Goal: Communication & Community: Answer question/provide support

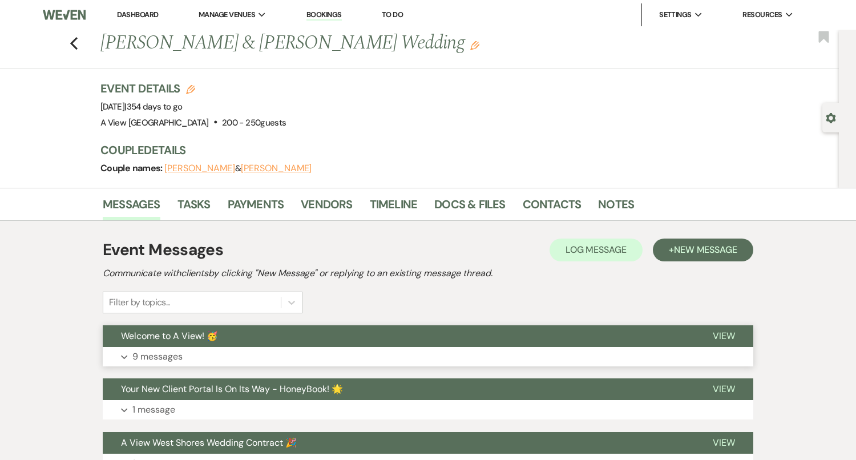
click at [317, 356] on button "Expand 9 messages" at bounding box center [428, 356] width 650 height 19
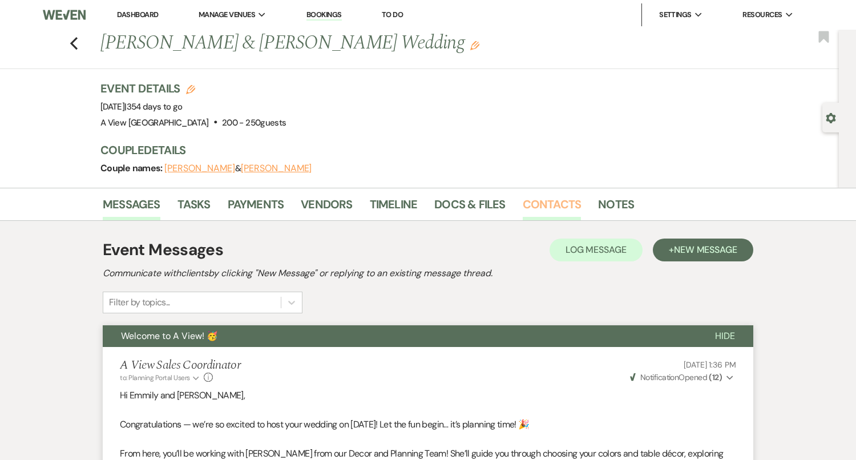
click at [560, 206] on link "Contacts" at bounding box center [552, 207] width 59 height 25
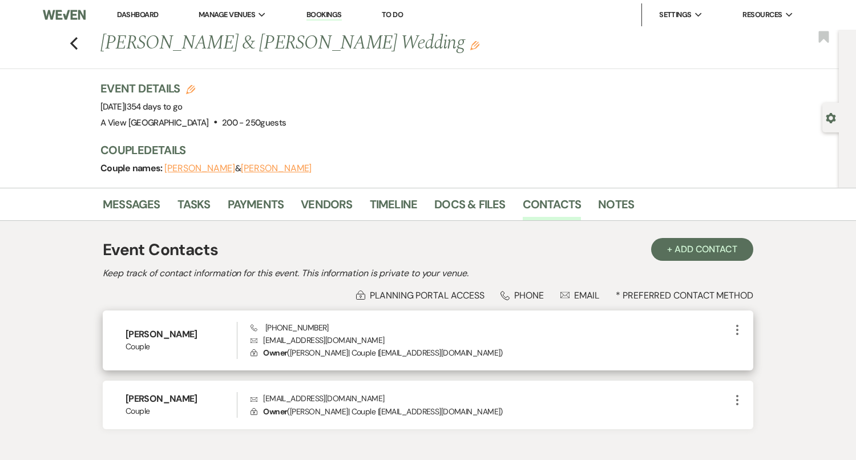
click at [281, 339] on p "Envelope piperwedding26@gmail.com" at bounding box center [490, 340] width 480 height 13
copy p "piperwedding26@gmail.com"
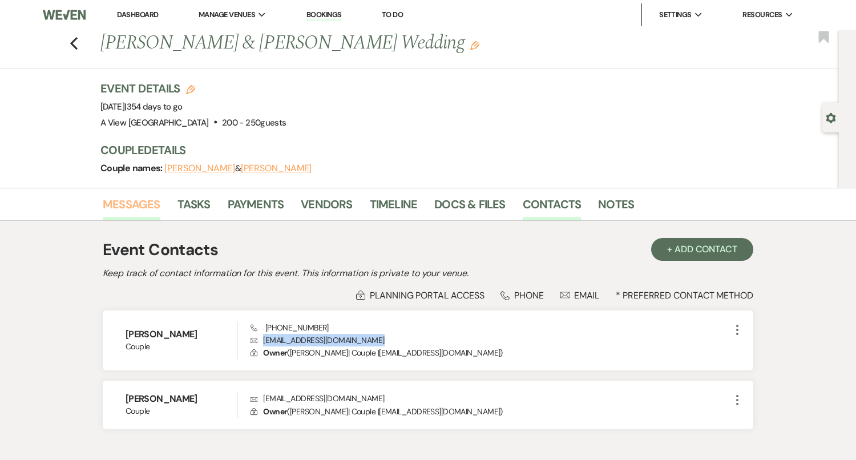
click at [128, 204] on link "Messages" at bounding box center [132, 207] width 58 height 25
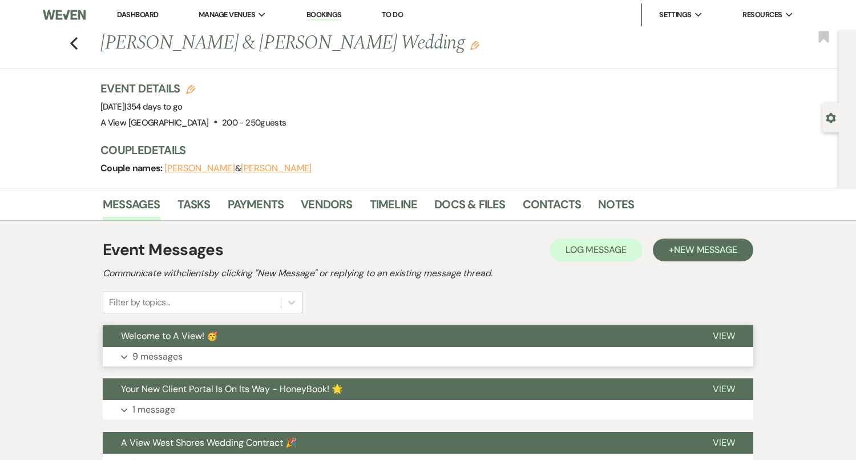
click at [193, 350] on button "Expand 9 messages" at bounding box center [428, 356] width 650 height 19
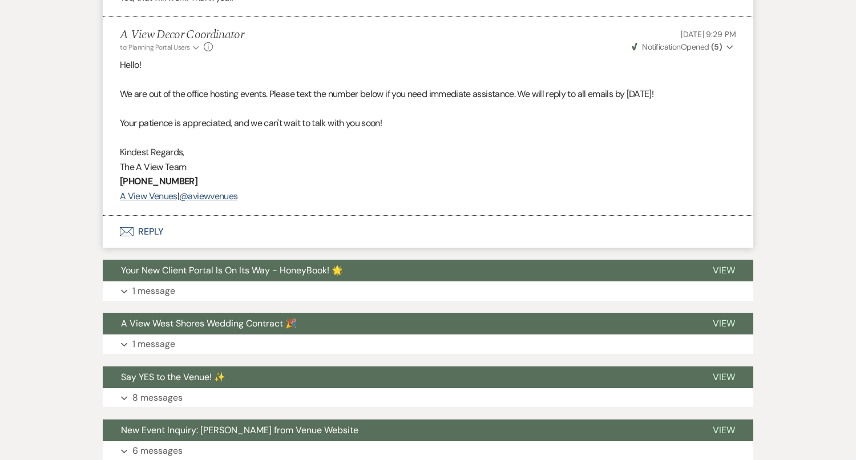
click at [313, 220] on button "Envelope Reply" at bounding box center [428, 232] width 650 height 32
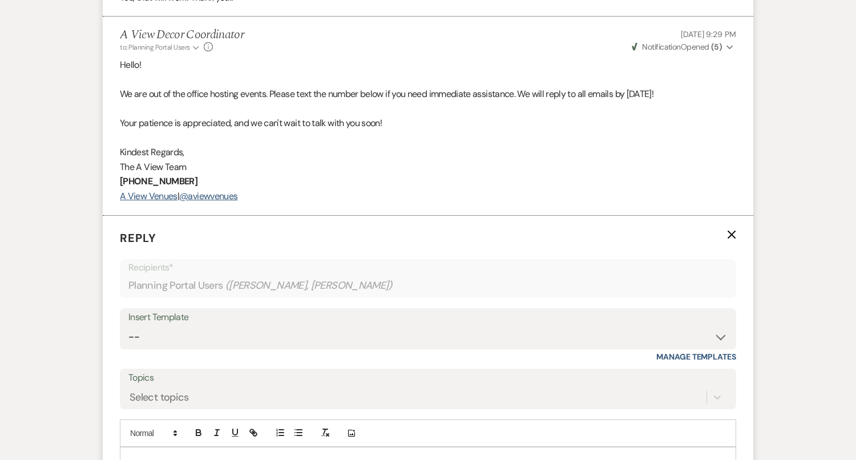
scroll to position [2724, 0]
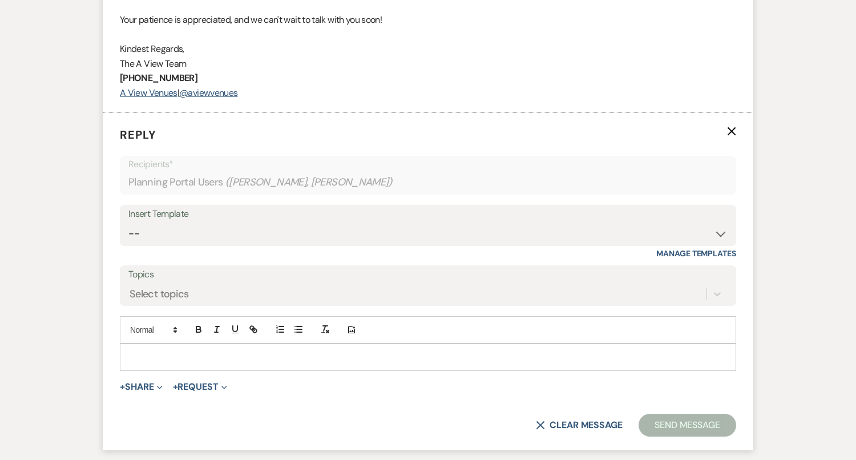
click at [290, 364] on div at bounding box center [427, 357] width 615 height 26
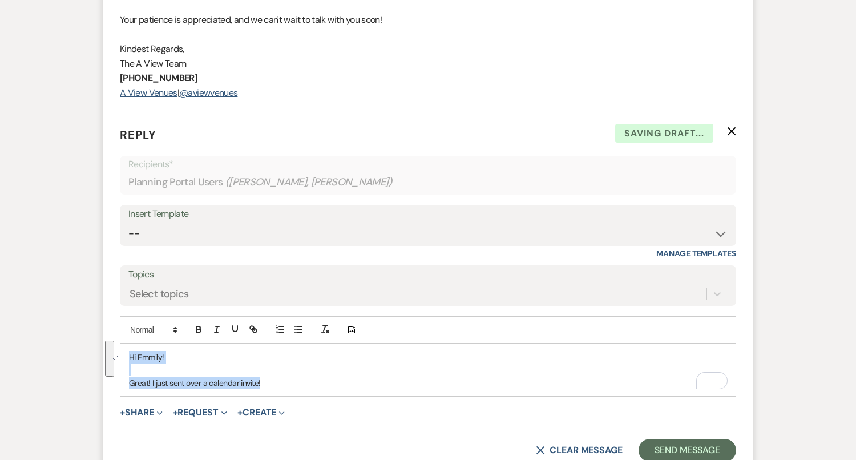
drag, startPoint x: 302, startPoint y: 378, endPoint x: 127, endPoint y: 345, distance: 178.7
click at [127, 346] on div "Hi Emmily! Great! I just sent over a calendar invite!" at bounding box center [427, 370] width 615 height 52
copy div "Hi Emmily! Great! I just sent over a calendar invite!"
click at [226, 228] on select "-- Tour Confirmation Contract (Pre-Booked Leads) Out of office Inquiry Email Al…" at bounding box center [427, 233] width 599 height 22
select select "4160"
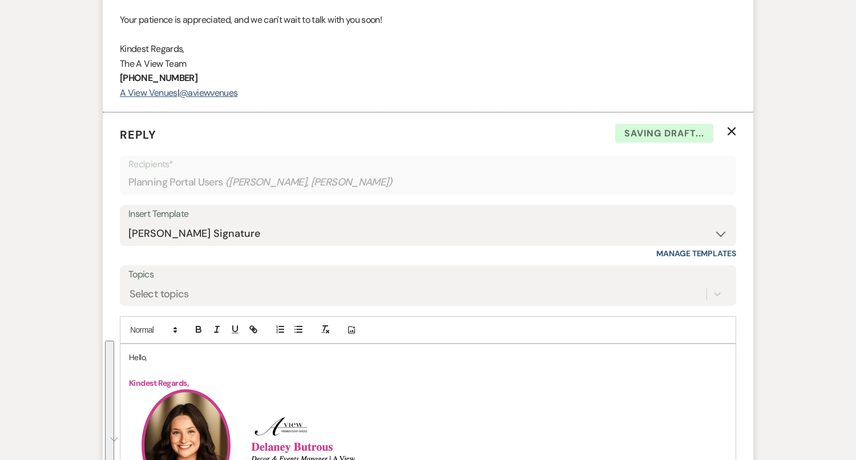
click at [137, 351] on p "Hello," at bounding box center [428, 357] width 598 height 13
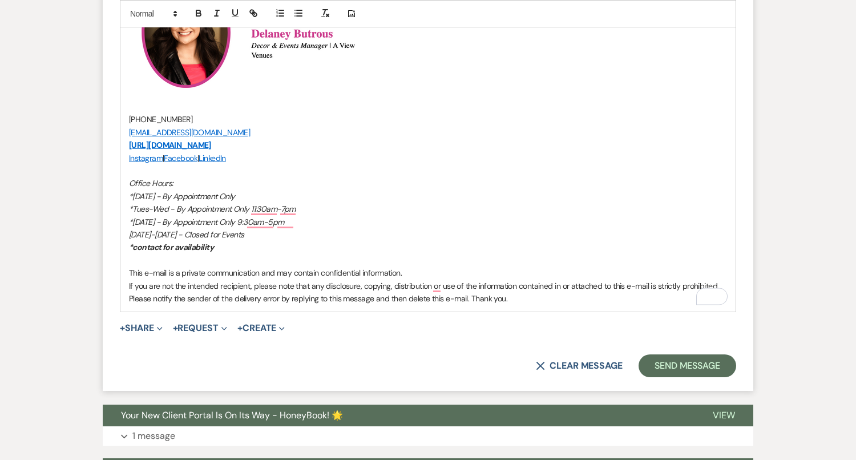
scroll to position [3149, 0]
click at [677, 370] on button "Send Message" at bounding box center [687, 366] width 98 height 23
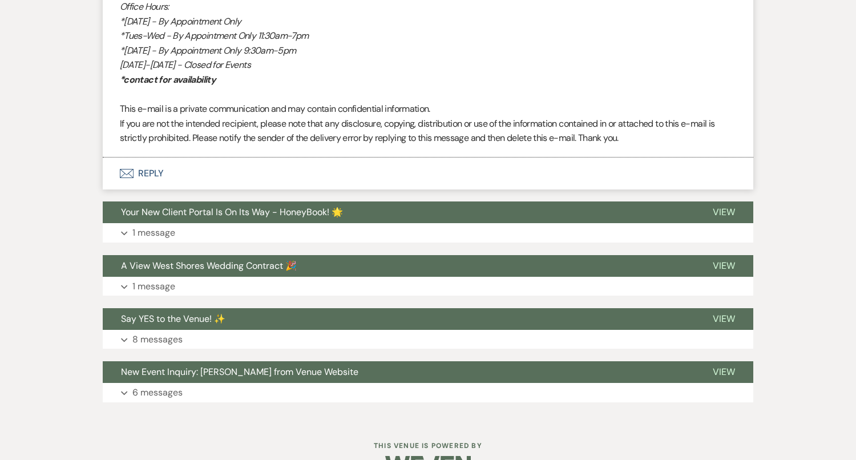
scroll to position [3178, 0]
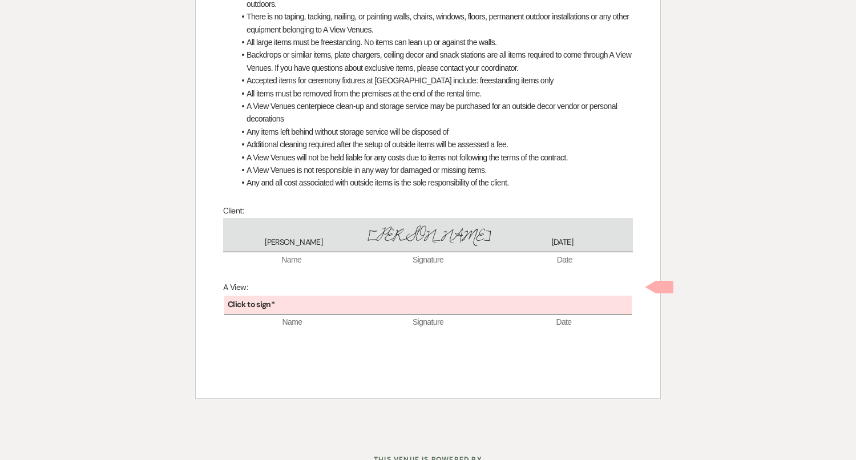
scroll to position [574, 0]
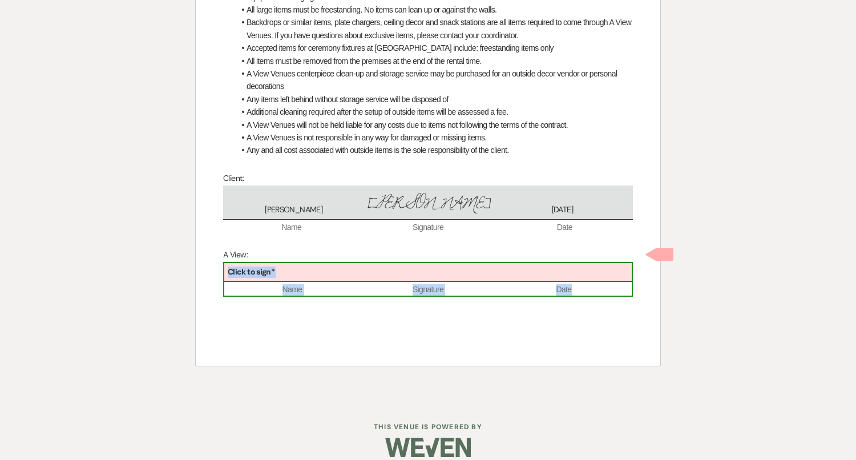
click at [302, 263] on div "Click to sign*" at bounding box center [427, 272] width 407 height 19
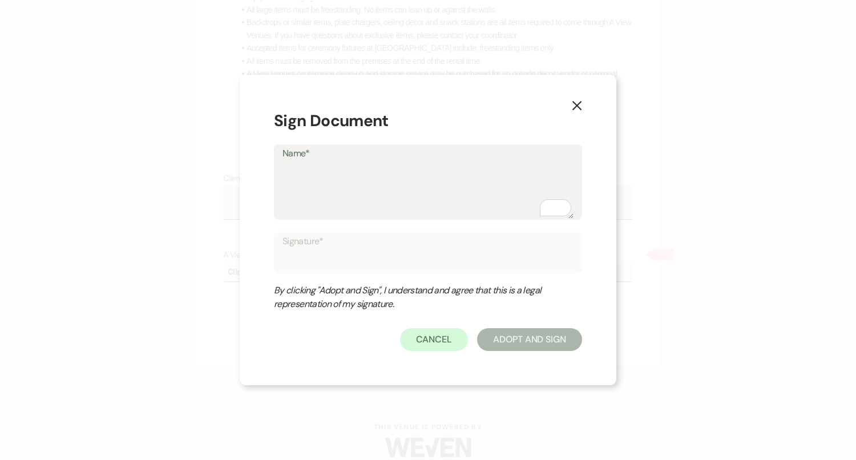
type textarea "D"
type input "D"
type textarea "De"
type input "De"
type textarea "Dela"
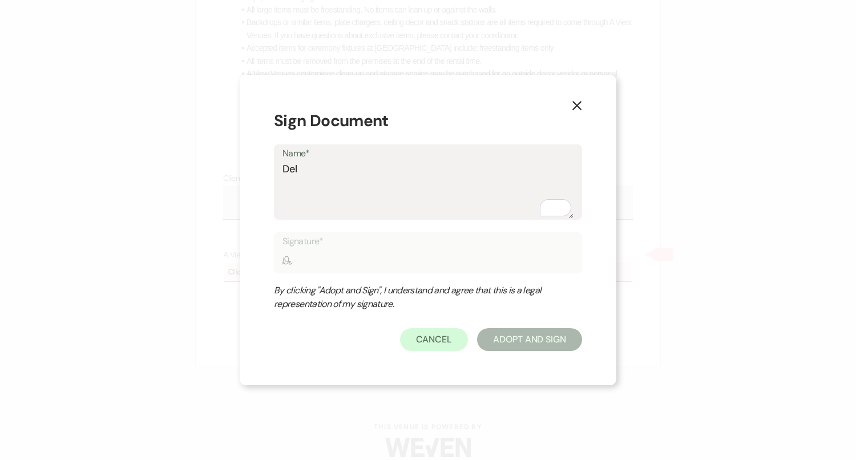
type input "Dela"
type textarea "Delan"
type input "Delan"
type textarea "Delane"
type input "Delane"
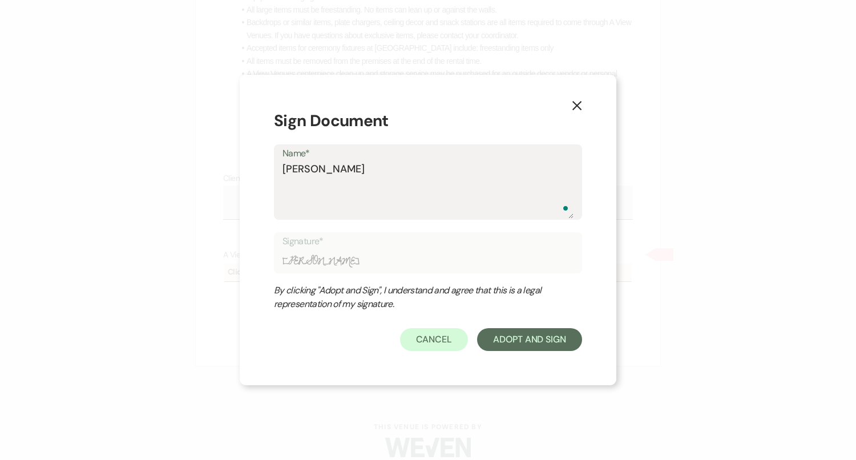
type textarea "[PERSON_NAME]"
type input "[PERSON_NAME]"
type textarea "[PERSON_NAME]"
type input "[PERSON_NAME]"
type textarea "Delaney B"
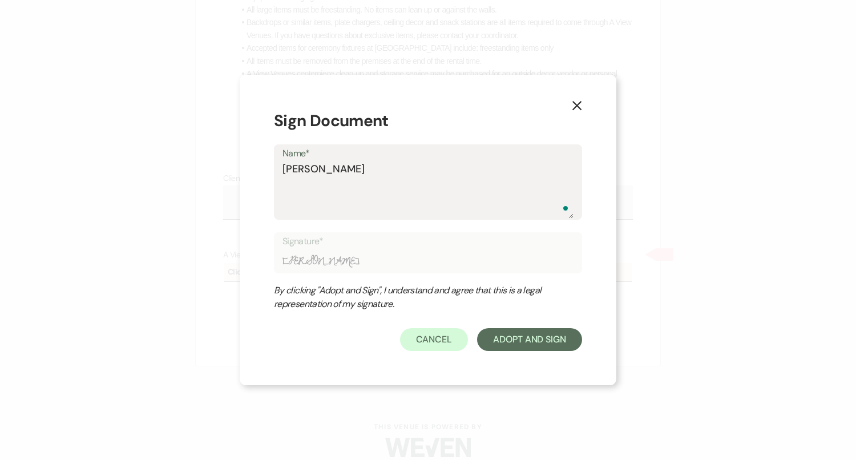
type input "Delaney B"
type textarea "Delaney Bi"
type input "Delaney Bi"
type textarea "Delaney Bit"
type input "Delaney Bit"
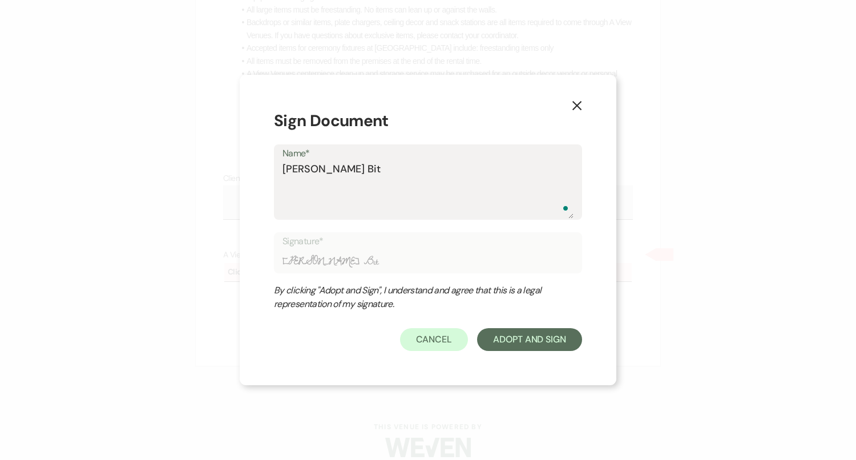
type textarea "Delaney Bitr"
type input "Delaney Bitr"
type textarea "Delaney Bitro"
type input "Delaney Bitro"
type textarea "Delaney Bitrou"
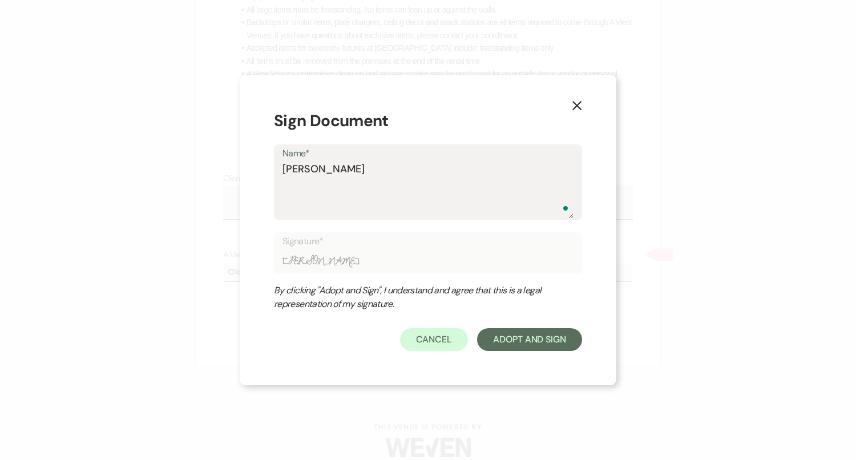
type input "Delaney Bitrou"
type textarea "Delaney Bitrous"
type input "Delaney Bitrous"
type textarea "Delaney Bitrou"
type input "Delaney Bitrou"
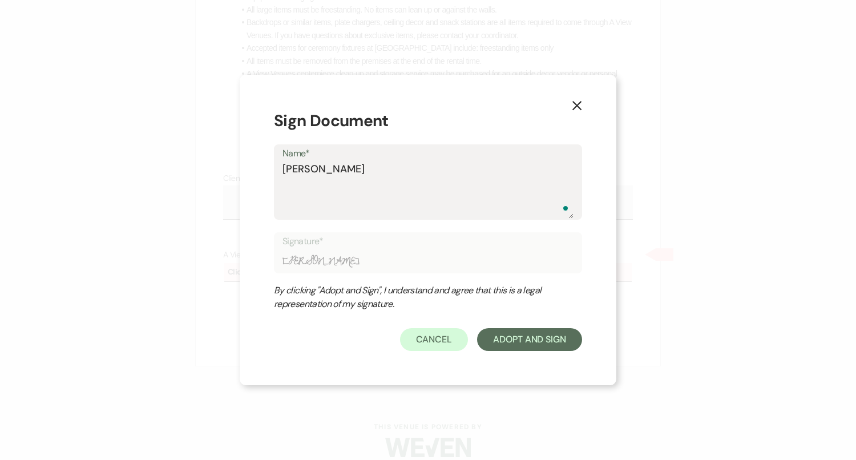
type textarea "Delaney Bitro"
type input "Delaney Bitro"
type textarea "Delaney Bitr"
type input "Delaney Bitr"
type textarea "Delaney Bit"
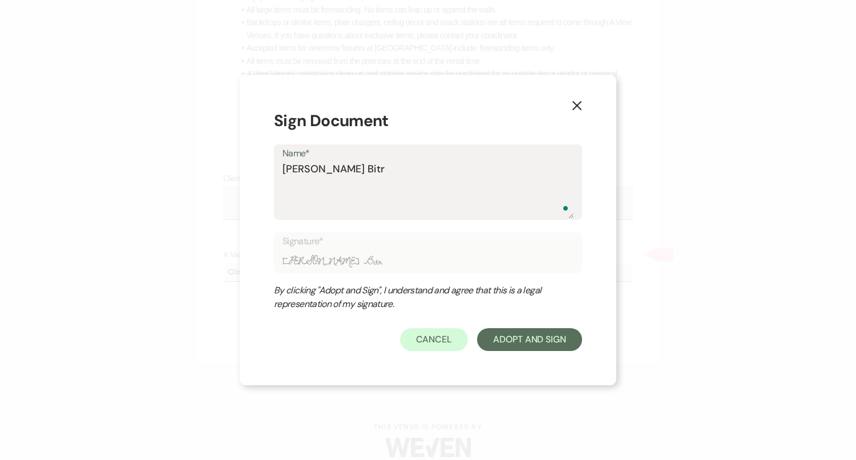
type input "Delaney Bit"
type textarea "Delaney Bi"
type input "Delaney Bi"
type textarea "Delaney B"
type input "Delaney B"
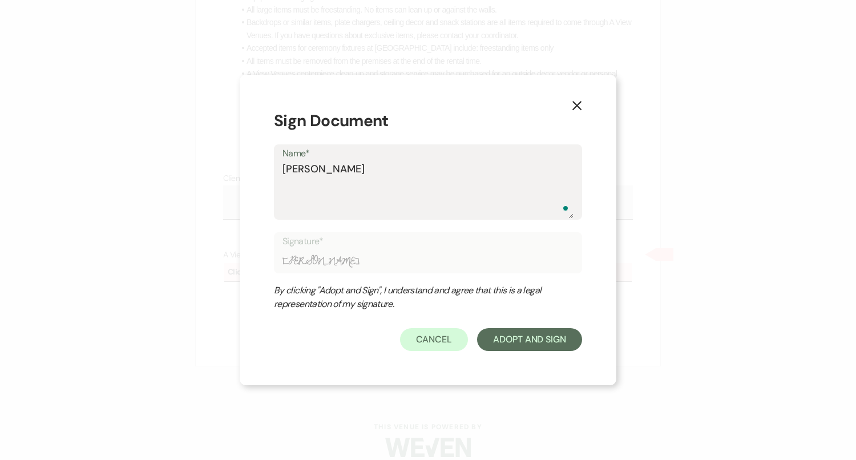
type textarea "Delaney Bu"
type input "Delaney Bu"
type textarea "Delaney But"
type input "Delaney But"
type textarea "Delaney Butr"
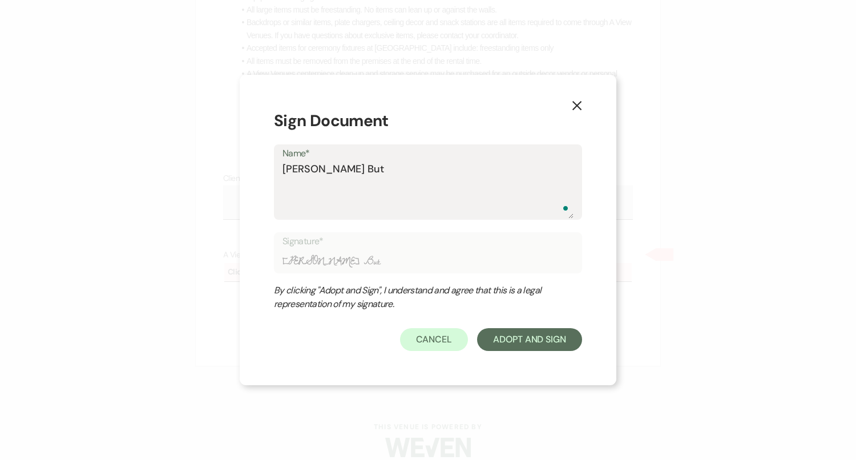
type input "Delaney Butr"
type textarea "Delaney Butro"
type input "Delaney Butro"
type textarea "Delaney Butrou"
type input "Delaney Butrou"
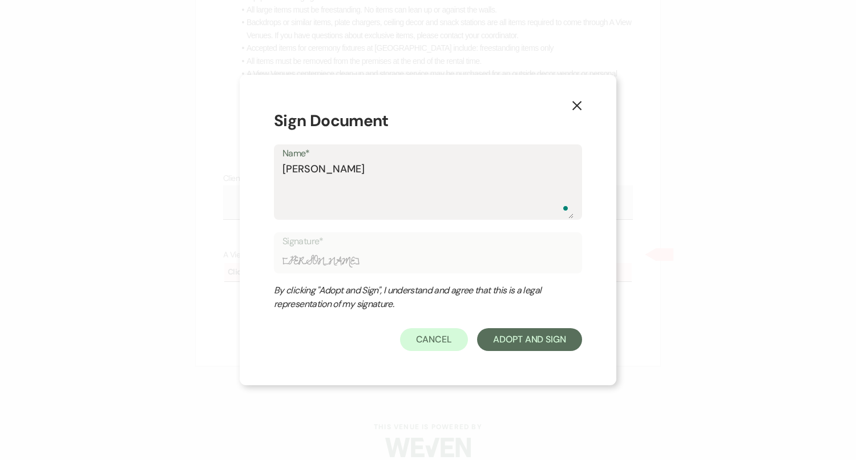
type textarea "Delaney Butrous"
type input "Delaney Butrous"
type textarea "Delaney Butrous"
click at [553, 344] on button "Adopt And Sign" at bounding box center [529, 339] width 105 height 23
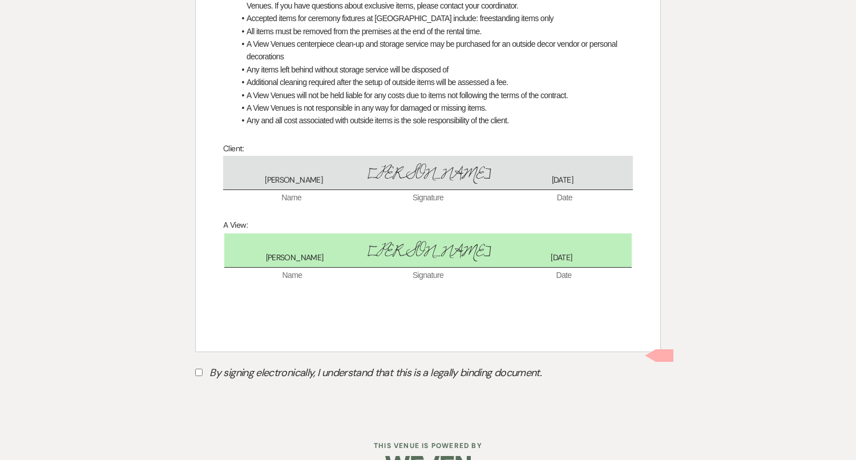
scroll to position [622, 0]
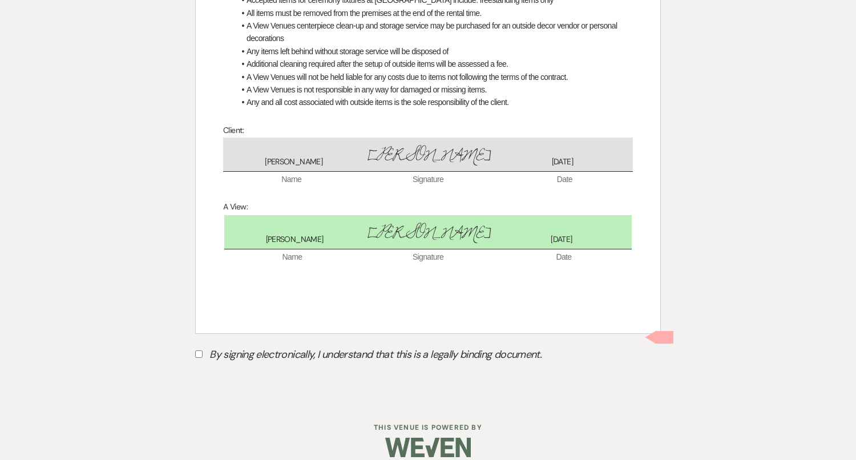
click at [503, 345] on label "By signing electronically, I understand that this is a legally binding document." at bounding box center [427, 356] width 465 height 22
click at [202, 350] on input "By signing electronically, I understand that this is a legally binding document." at bounding box center [198, 353] width 7 height 7
checkbox input "true"
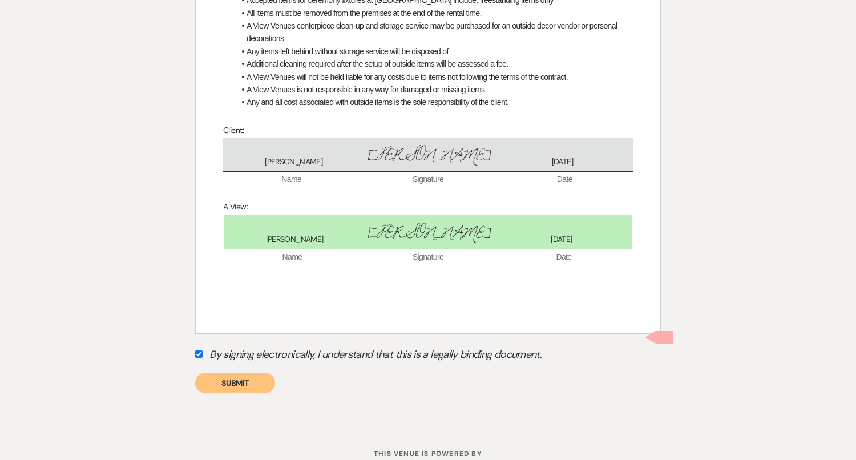
click at [255, 372] on button "Submit" at bounding box center [235, 382] width 80 height 21
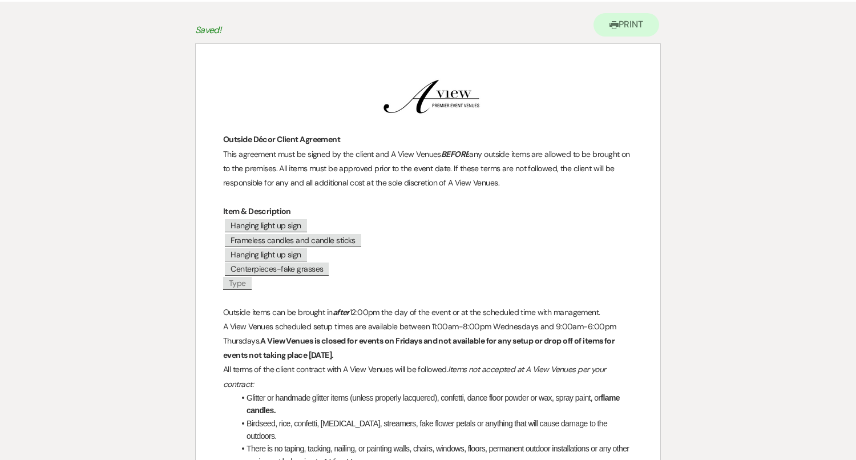
scroll to position [0, 0]
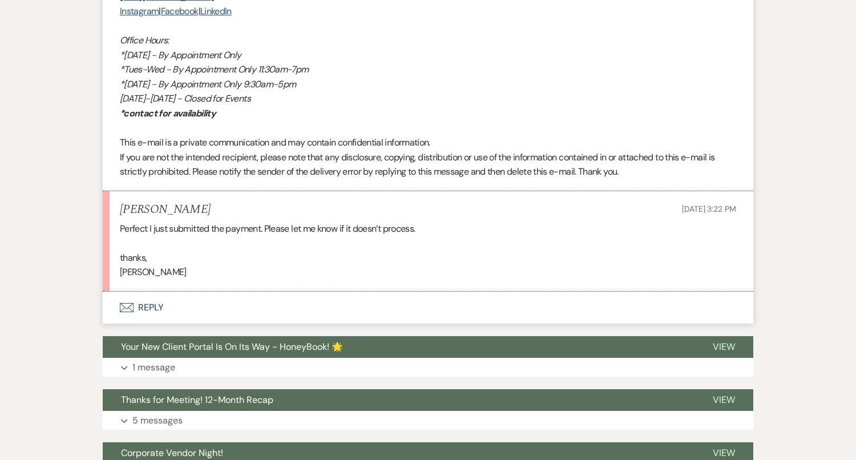
scroll to position [2537, 0]
click at [183, 311] on button "Envelope Reply" at bounding box center [428, 308] width 650 height 32
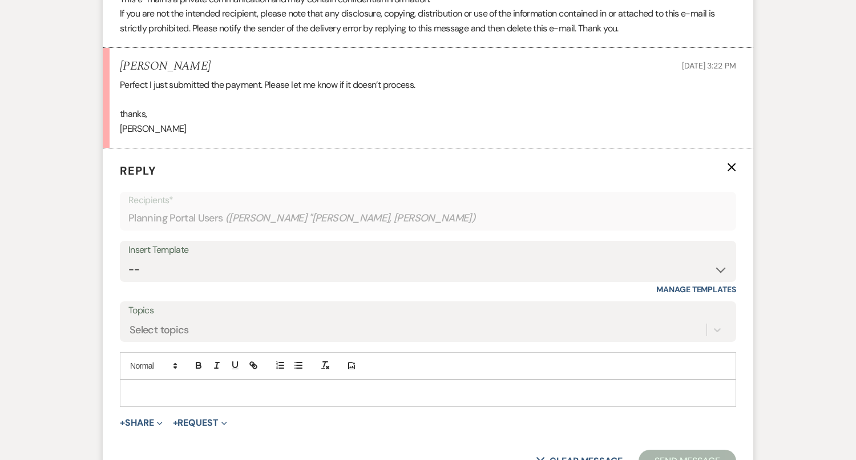
scroll to position [2678, 0]
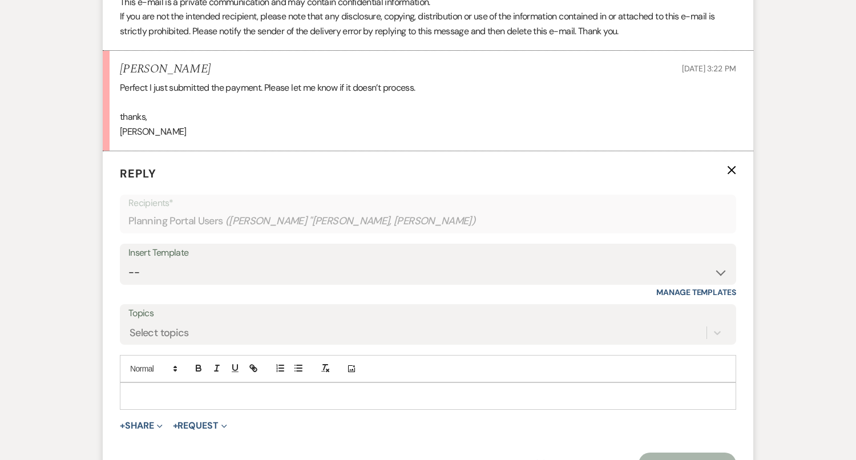
click at [176, 395] on p at bounding box center [428, 396] width 598 height 13
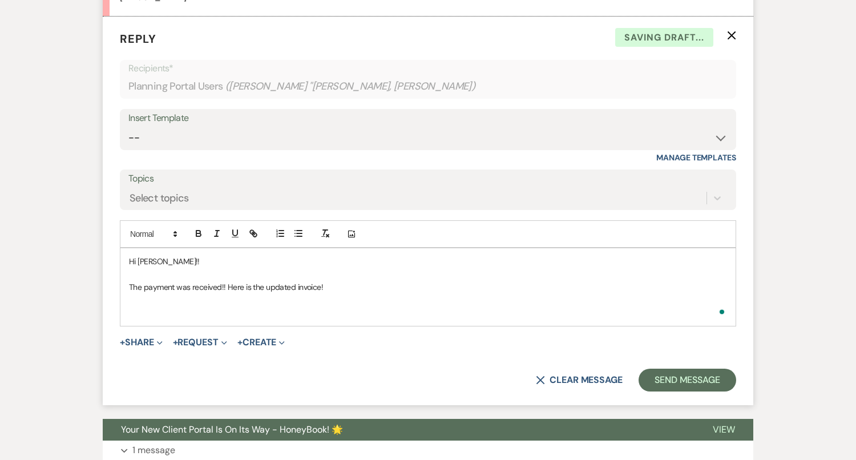
scroll to position [2832, 0]
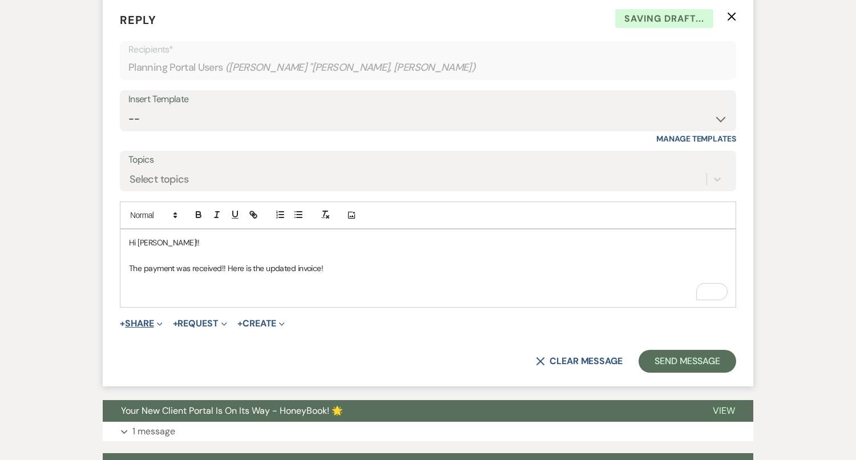
click at [153, 319] on button "+ Share Expand" at bounding box center [141, 323] width 43 height 9
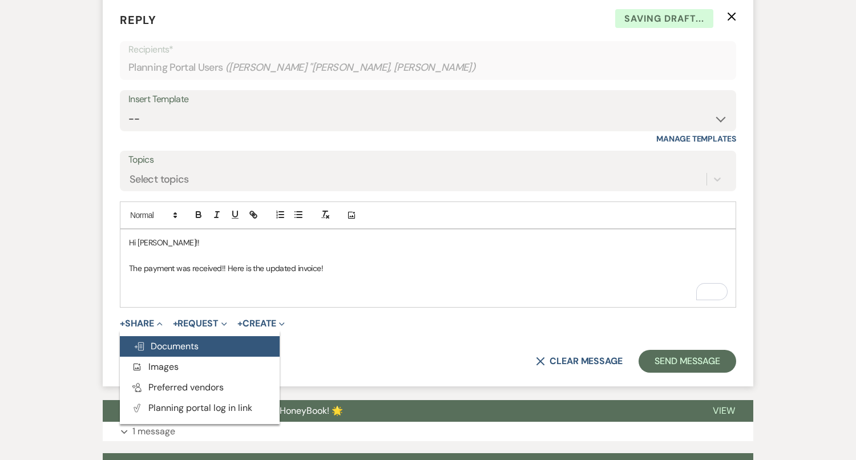
click at [172, 340] on span "Doc Upload Documents" at bounding box center [165, 346] width 65 height 12
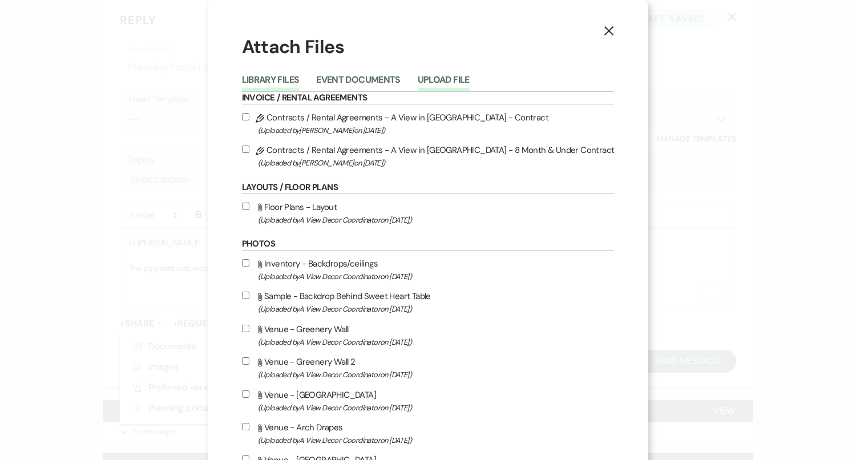
click at [456, 75] on button "Upload File" at bounding box center [444, 83] width 52 height 16
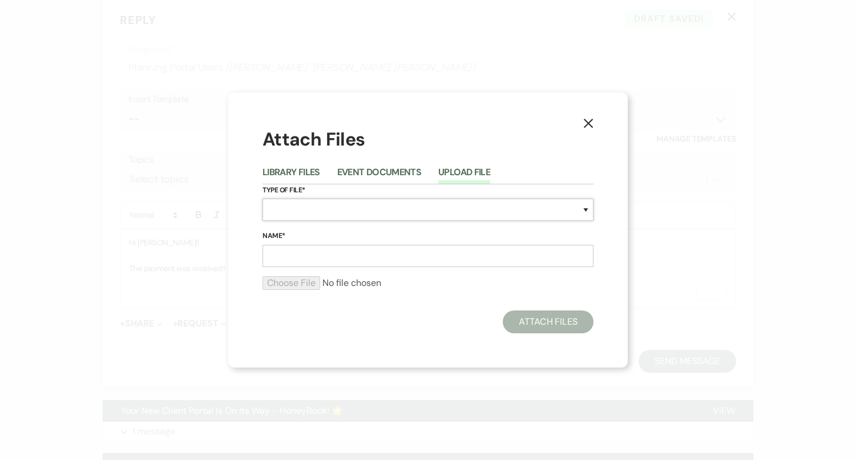
click at [342, 205] on select "Special Event Insurance Vendor Certificate of Insurance Contracts / Rental Agre…" at bounding box center [427, 210] width 331 height 22
select select "22"
click at [304, 255] on input "Name*" at bounding box center [427, 256] width 331 height 22
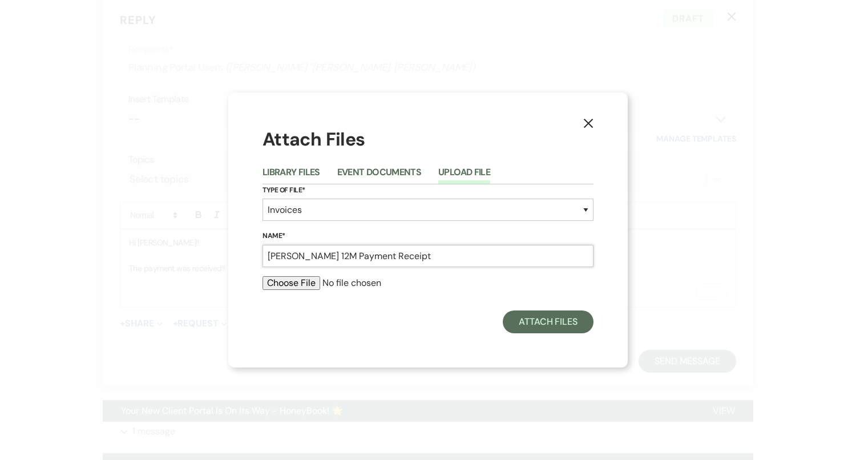
click at [341, 257] on input "Madi Lackowski 12M Payment Receipt" at bounding box center [427, 256] width 331 height 22
type input "Madi Lackowski 8M Payment Receipt"
click at [301, 283] on input "file" at bounding box center [427, 283] width 331 height 14
type input "C:\fakepath\job_invoice_1209723.pdf"
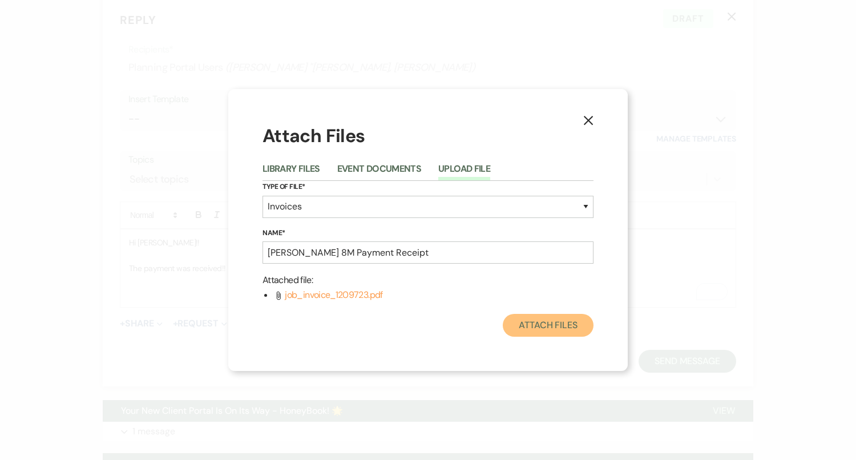
click at [557, 327] on button "Attach Files" at bounding box center [548, 325] width 91 height 23
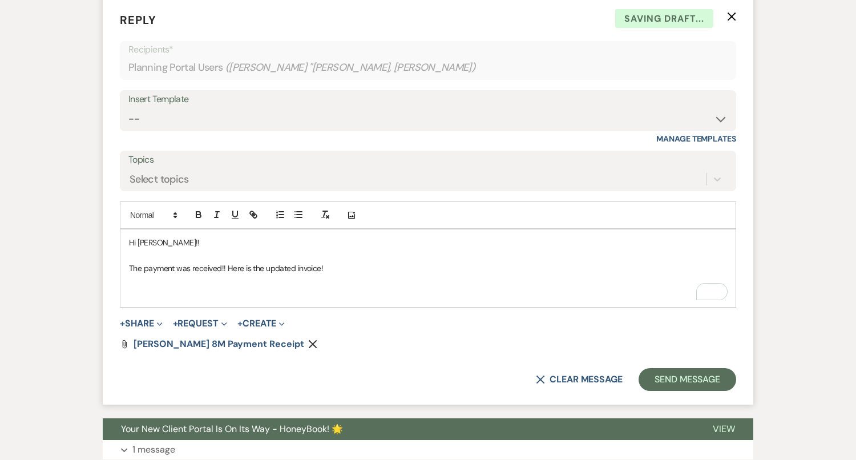
click at [263, 294] on p "To enrich screen reader interactions, please activate Accessibility in Grammarl…" at bounding box center [428, 293] width 598 height 13
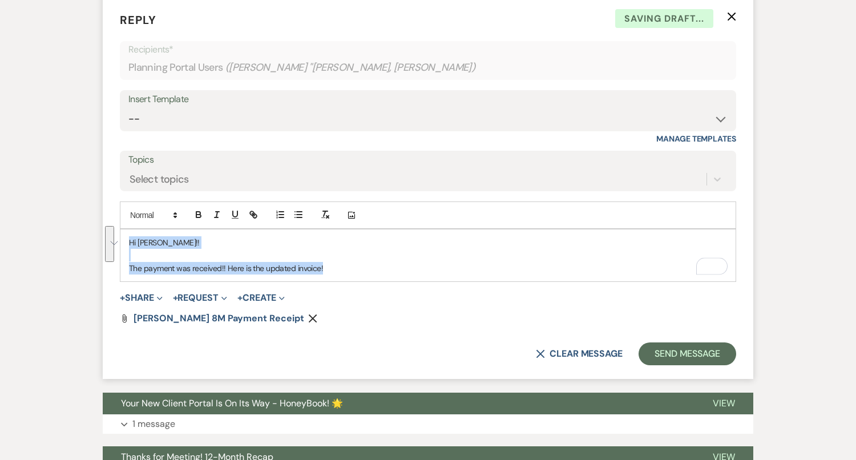
drag, startPoint x: 342, startPoint y: 269, endPoint x: 86, endPoint y: 211, distance: 262.1
copy div "Hi Madi!! The payment was received!! Here is the updated invoice!"
click at [241, 108] on select "-- Tour Confirmation Contract (Pre-Booked Leads) Out of office Inquiry Email Al…" at bounding box center [427, 119] width 599 height 22
select select "4142"
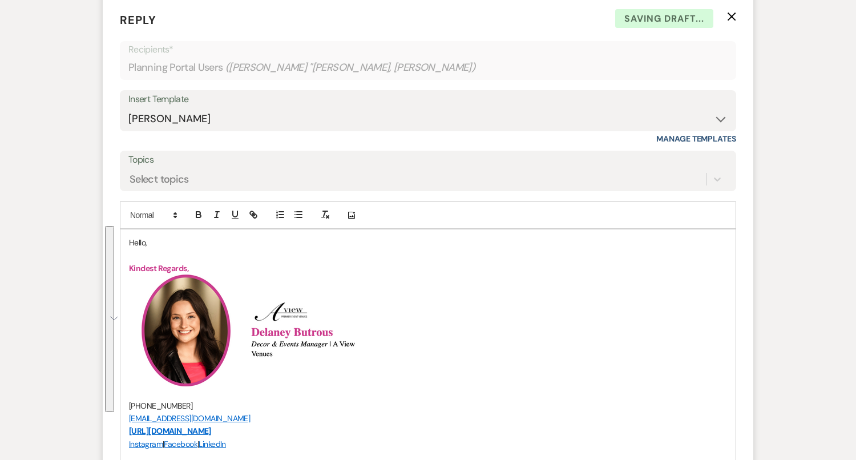
click at [137, 236] on p "Hello," at bounding box center [428, 242] width 598 height 13
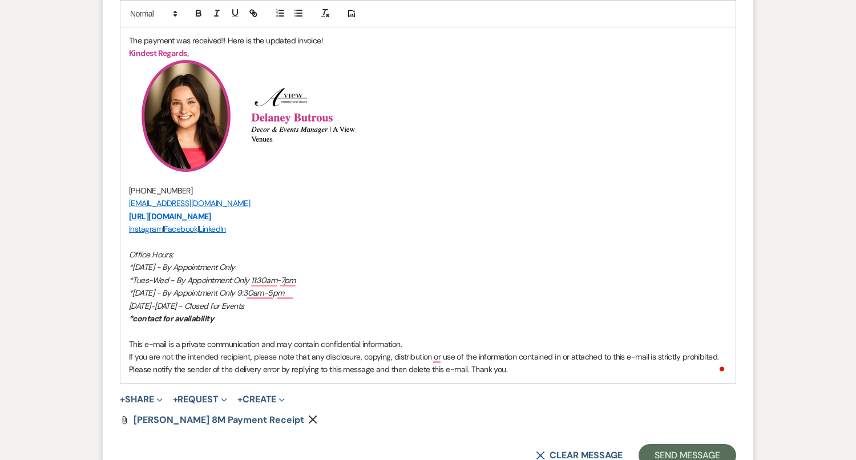
scroll to position [3308, 0]
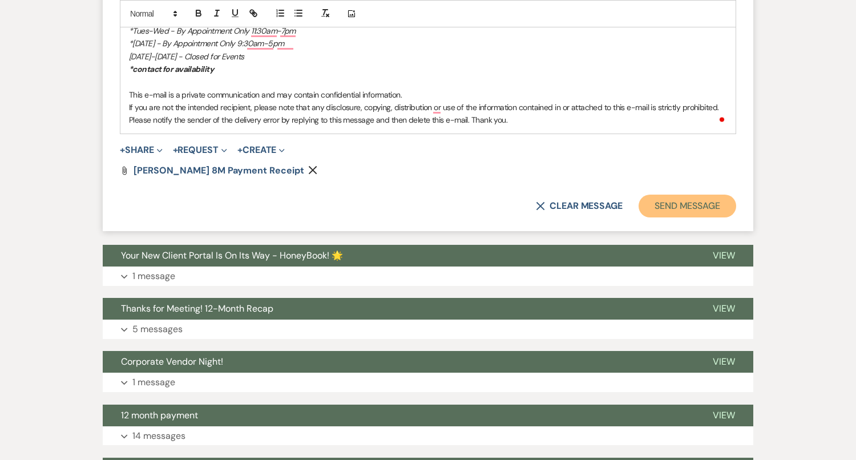
click at [681, 203] on button "Send Message" at bounding box center [687, 206] width 98 height 23
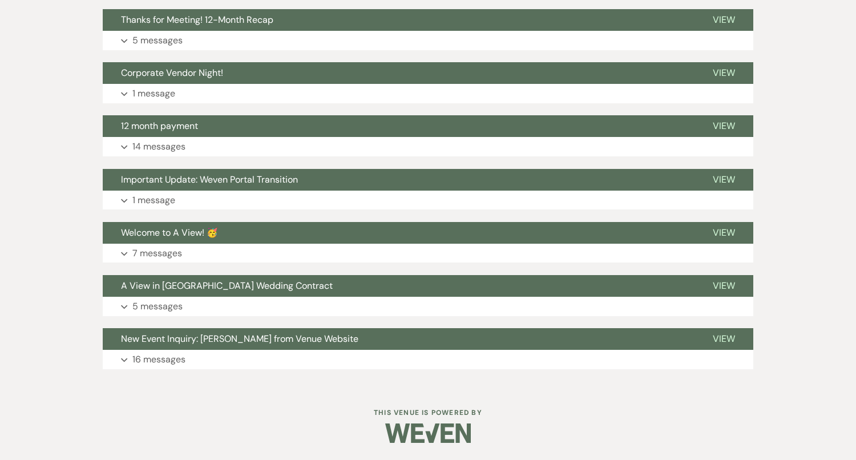
scroll to position [3396, 0]
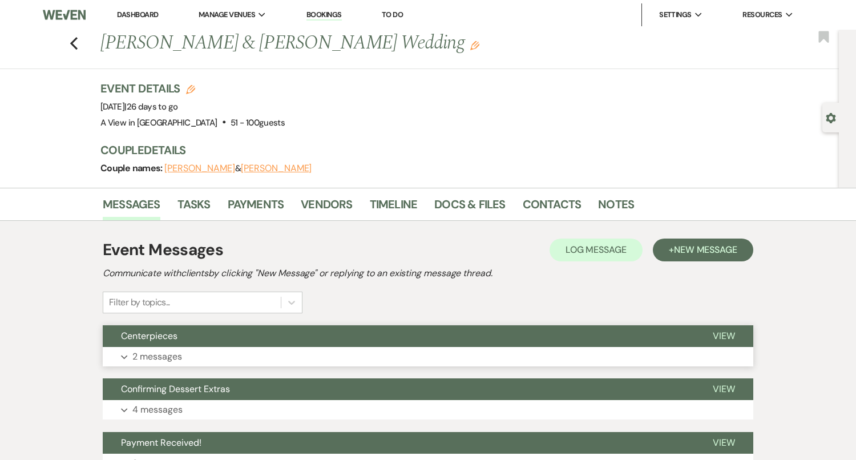
click at [428, 360] on button "Expand 2 messages" at bounding box center [428, 356] width 650 height 19
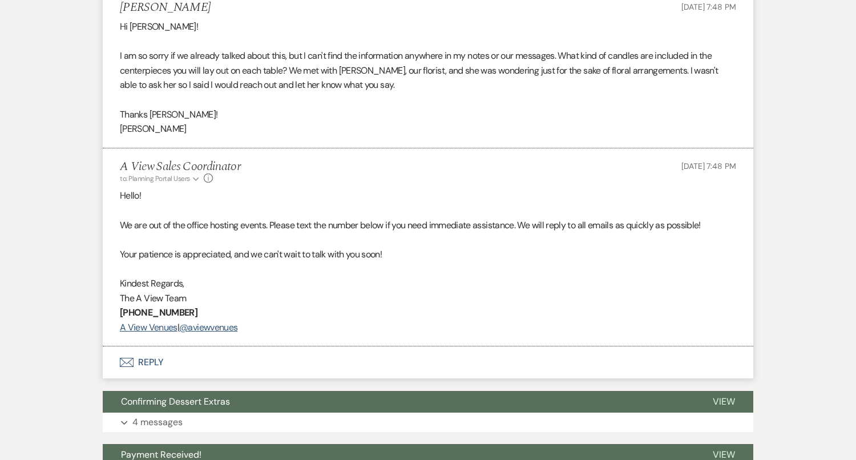
scroll to position [359, 0]
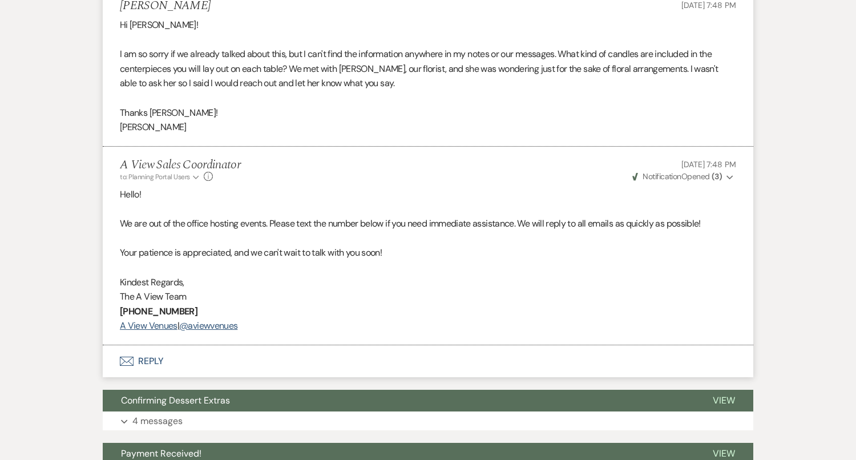
click at [428, 360] on button "Envelope Reply" at bounding box center [428, 361] width 650 height 32
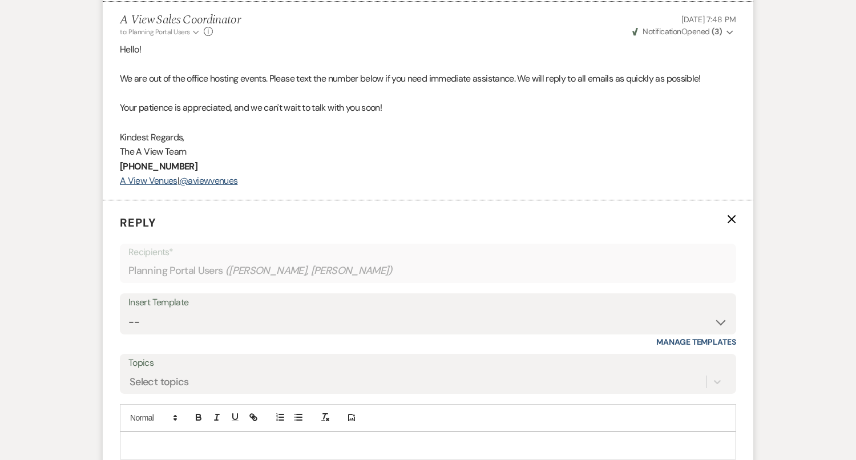
scroll to position [505, 0]
click at [241, 446] on p at bounding box center [428, 444] width 598 height 13
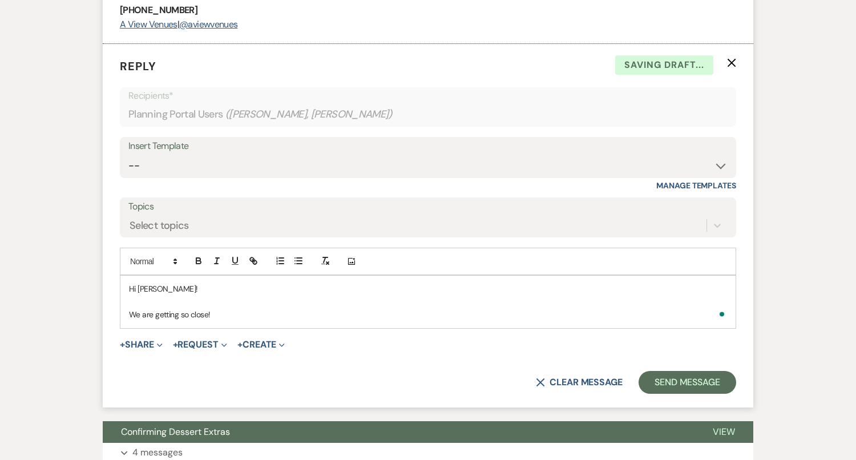
scroll to position [674, 0]
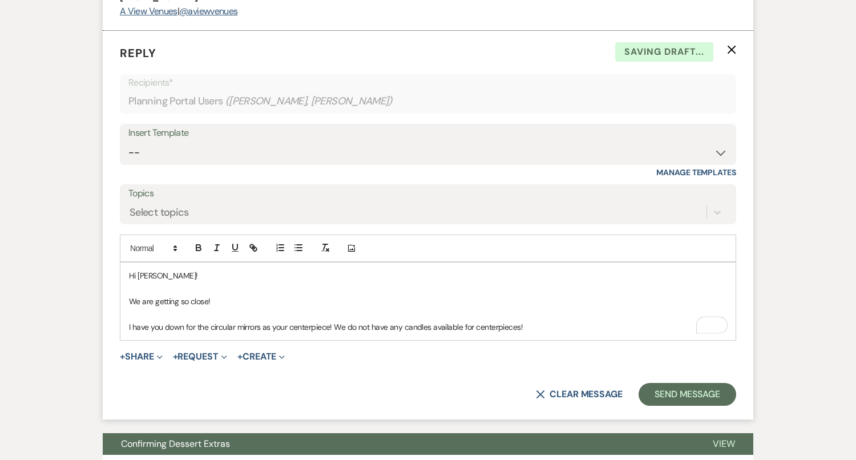
click at [335, 324] on p "I have you down for the circular mirrors as your centerpiece! We do not have an…" at bounding box center [428, 327] width 598 height 13
click at [331, 323] on p "I have you down for the circular mirrors as your centerpiece! Unfortunately, we…" at bounding box center [428, 327] width 598 height 13
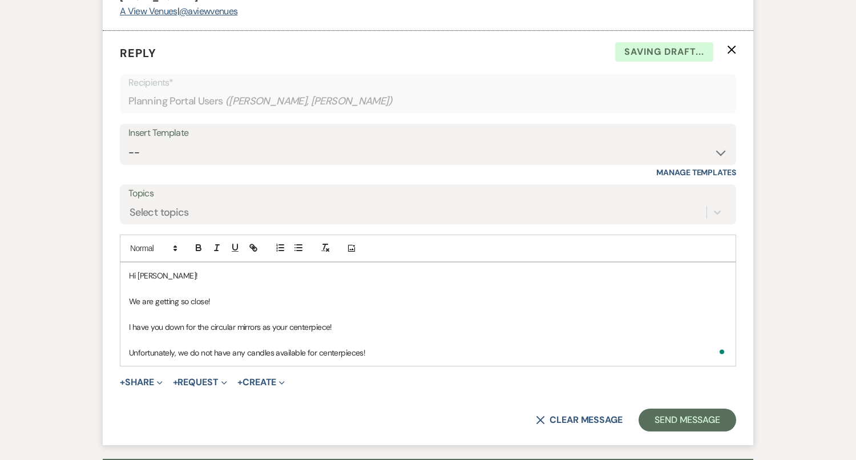
click at [368, 346] on p "Unfortunately, we do not have any candles available for centerpieces!" at bounding box center [428, 352] width 598 height 13
click at [363, 323] on p "I have you down for the circular mirrors as your centerpiece!" at bounding box center [428, 327] width 598 height 13
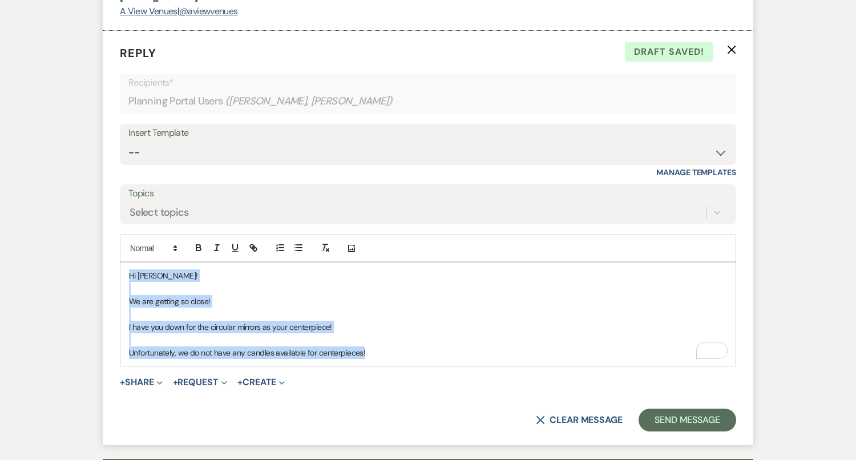
drag, startPoint x: 380, startPoint y: 352, endPoint x: 130, endPoint y: 262, distance: 266.1
click at [130, 262] on div "Hi Jonathan! We are getting so close! I have you down for the circular mirrors …" at bounding box center [427, 313] width 615 height 103
copy div "Hi Jonathan! We are getting so close! I have you down for the circular mirrors …"
click at [200, 151] on select "-- Tour Confirmation Contract (Pre-Booked Leads) Out of office Inquiry Email Al…" at bounding box center [427, 152] width 599 height 22
select select "4142"
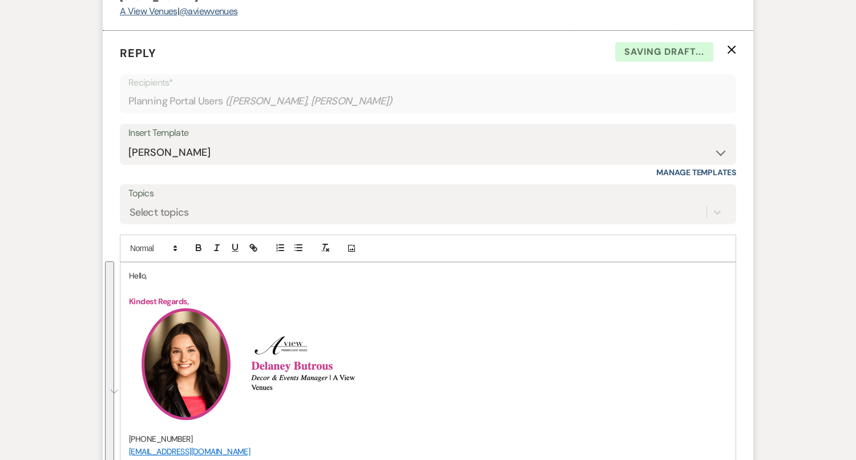
click at [135, 269] on p "Hello," at bounding box center [428, 275] width 598 height 13
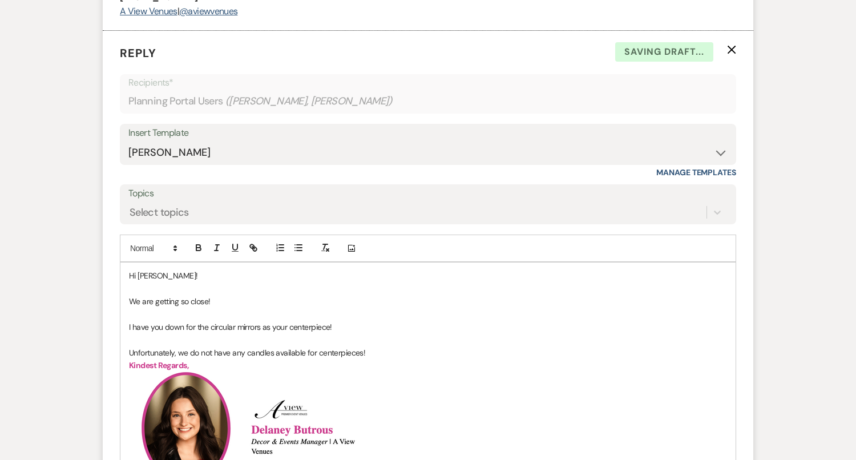
click at [230, 335] on p "To enrich screen reader interactions, please activate Accessibility in Grammarl…" at bounding box center [428, 339] width 598 height 13
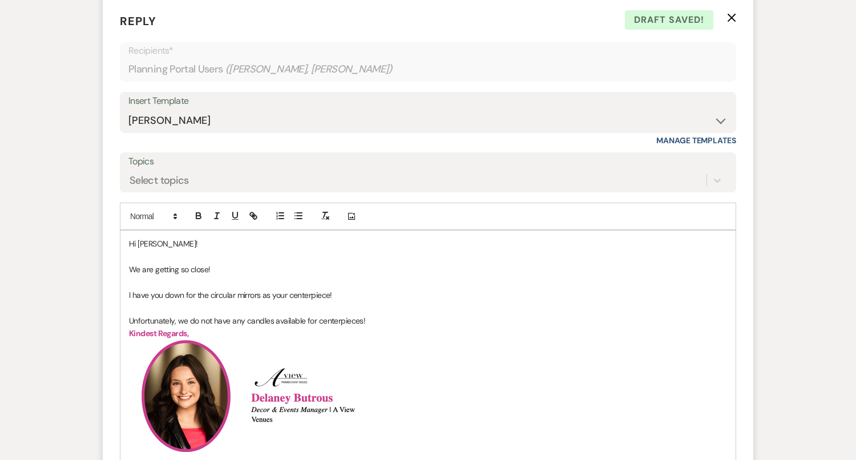
scroll to position [705, 0]
click at [330, 292] on p "I have you down for the circular mirrors as your centerpiece!" at bounding box center [428, 295] width 598 height 13
click at [383, 310] on p "To enrich screen reader interactions, please activate Accessibility in Grammarl…" at bounding box center [428, 308] width 598 height 13
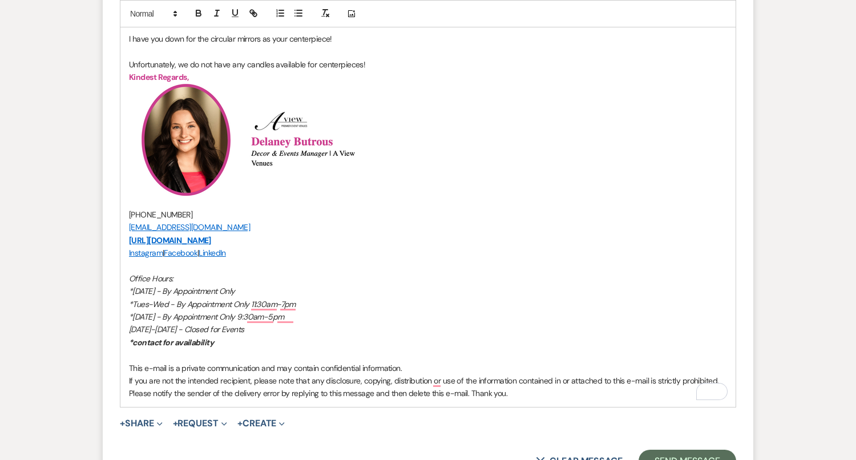
scroll to position [1154, 0]
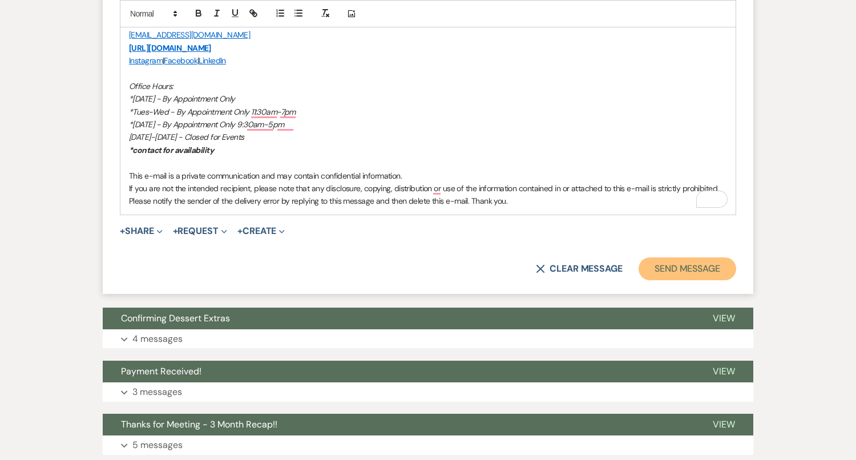
click at [712, 270] on button "Send Message" at bounding box center [687, 268] width 98 height 23
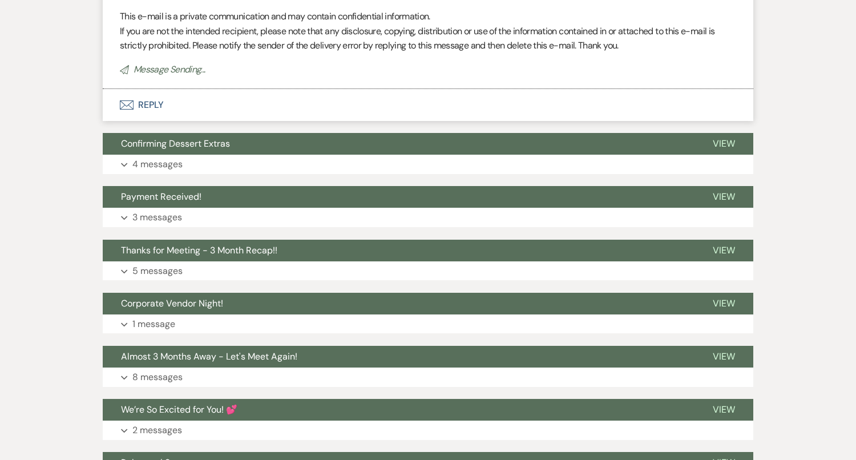
scroll to position [1692, 0]
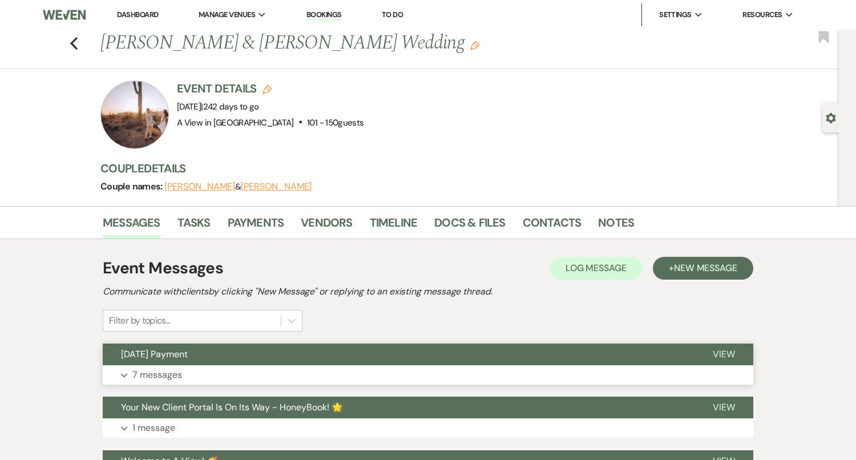
click at [434, 362] on button "[DATE] Payment" at bounding box center [399, 354] width 592 height 22
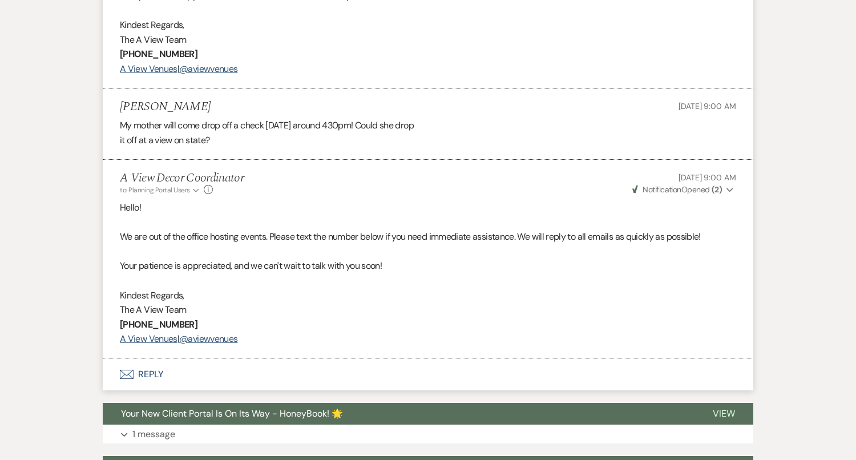
scroll to position [1026, 0]
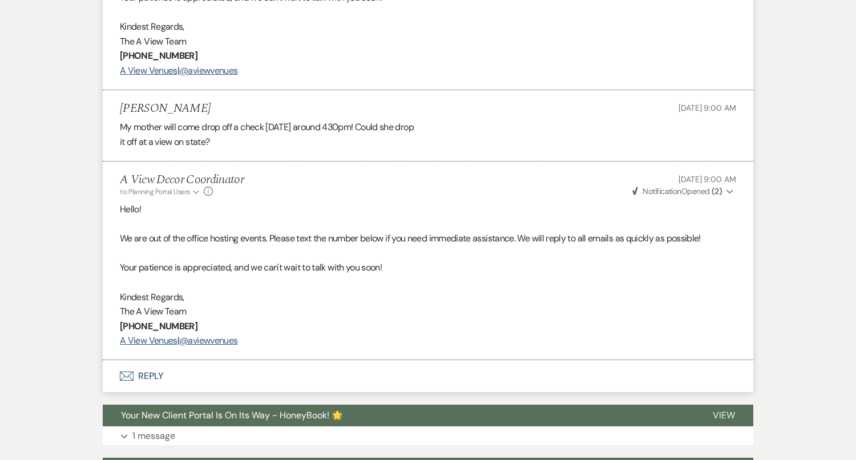
click at [435, 366] on button "Envelope Reply" at bounding box center [428, 376] width 650 height 32
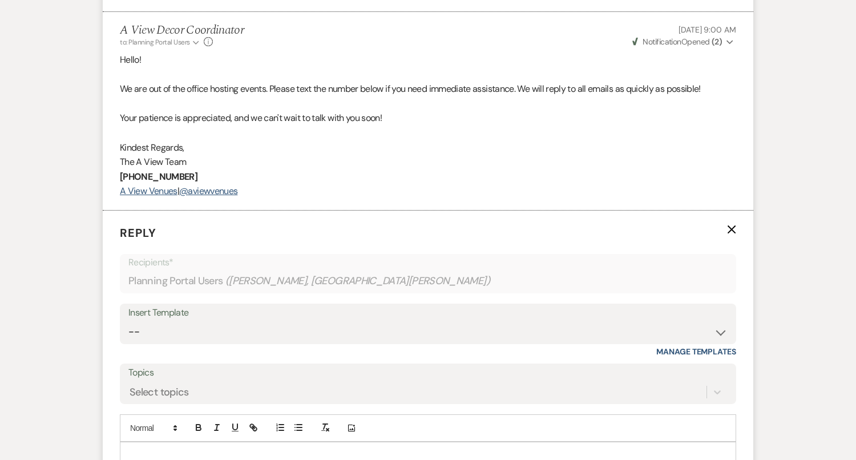
scroll to position [1205, 0]
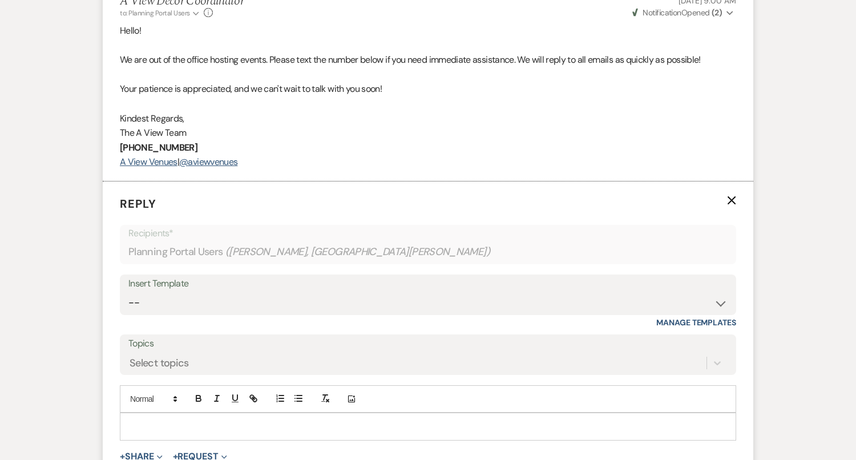
click at [433, 422] on p at bounding box center [428, 426] width 598 height 13
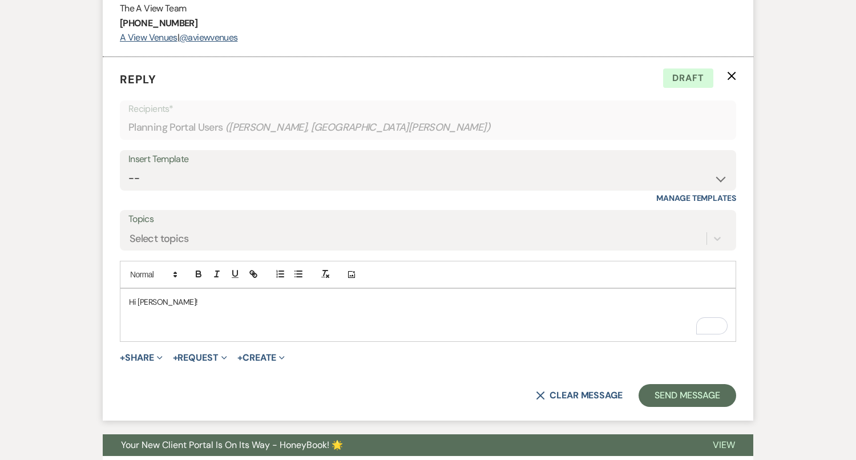
scroll to position [1325, 0]
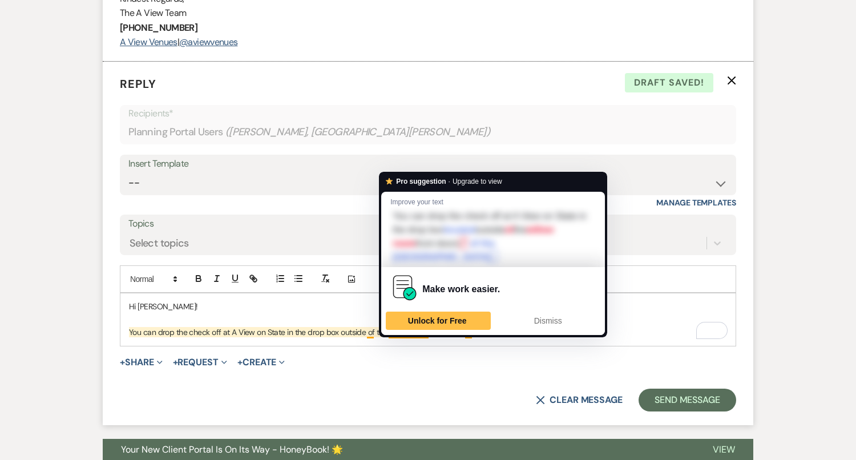
click at [392, 327] on p "You can drop the check off at A View on State in the drop box outside of the wi…" at bounding box center [428, 332] width 598 height 13
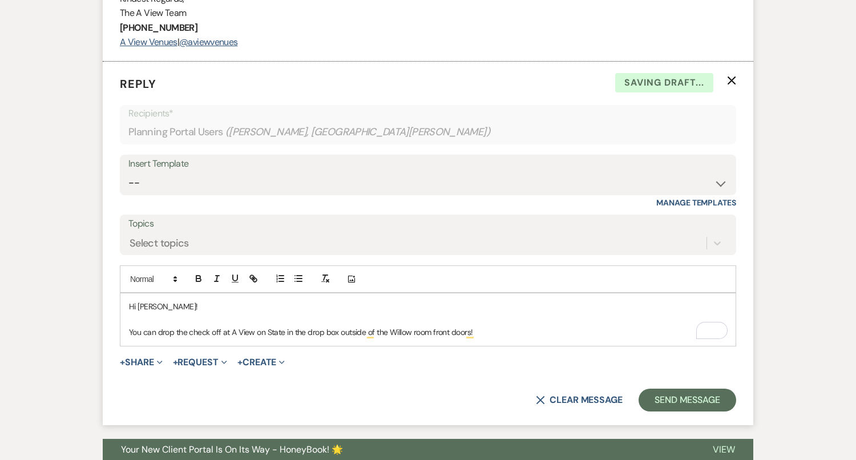
click at [415, 329] on p "You can drop the check off at A View on State in the drop box outside of the Wi…" at bounding box center [428, 332] width 598 height 13
click at [509, 335] on div "Hi Mary! You can drop the check off at A View on State in the drop box outside …" at bounding box center [427, 319] width 615 height 52
click at [519, 337] on div "Hi Mary! You can drop the check off at A View on State in the drop box outside …" at bounding box center [427, 319] width 615 height 52
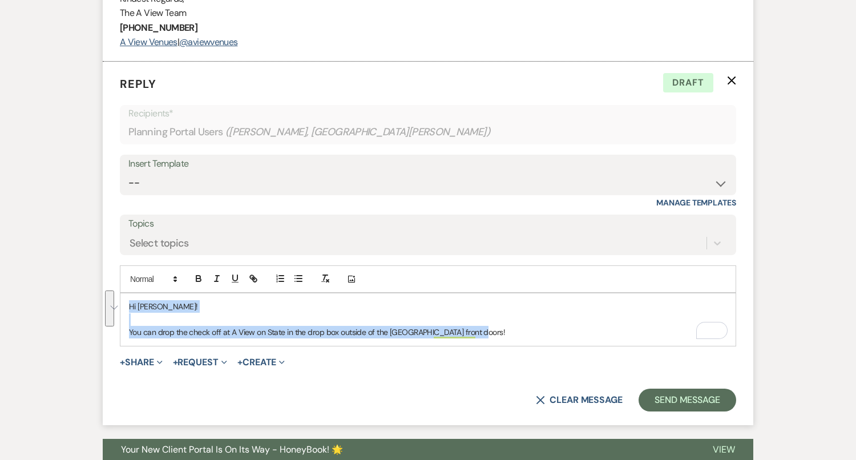
drag, startPoint x: 516, startPoint y: 332, endPoint x: 109, endPoint y: 287, distance: 409.2
click at [109, 287] on form "Reply X Draft Recipients* Planning Portal Users ( Mary Pearson, Dayton Schumach…" at bounding box center [428, 243] width 650 height 363
copy div "Hi Mary! You can drop the check off at A View on State in the drop box outside …"
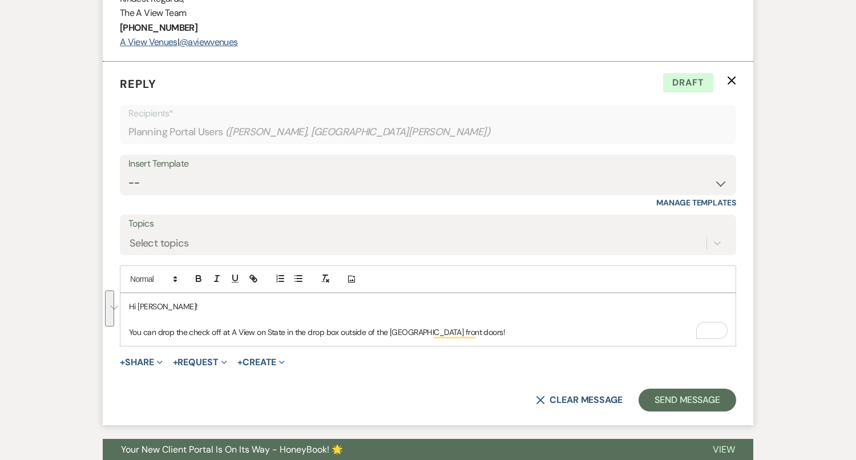
click at [542, 329] on p "You can drop the check off at A View on State in the drop box outside of the Wi…" at bounding box center [428, 332] width 598 height 13
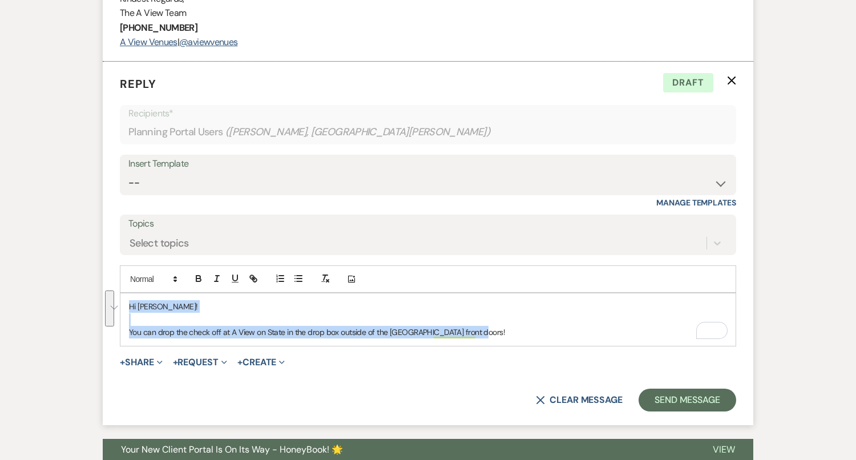
drag, startPoint x: 542, startPoint y: 329, endPoint x: 83, endPoint y: 301, distance: 460.1
copy div "Hi Mary! You can drop the check off at A View on State in the drop box outside …"
click at [266, 184] on select "-- Tour Confirmation Contract (Pre-Booked Leads) Out of office Inquiry Email Al…" at bounding box center [427, 183] width 599 height 22
select select "4142"
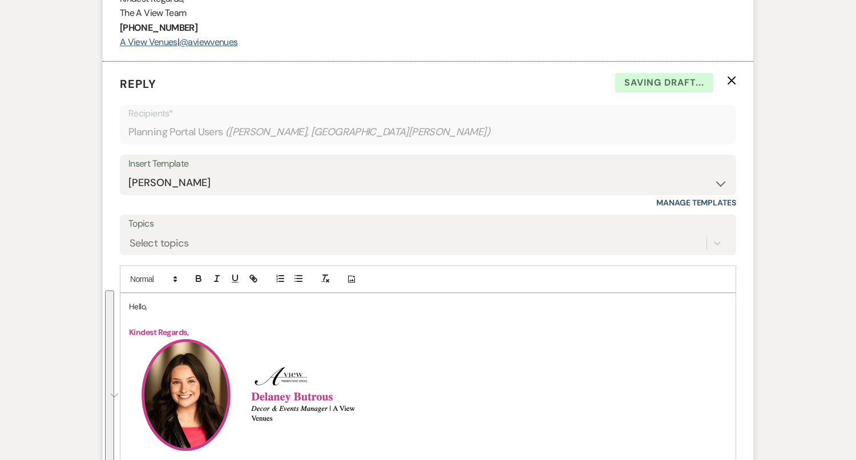
click at [138, 302] on p "Hello," at bounding box center [428, 306] width 598 height 13
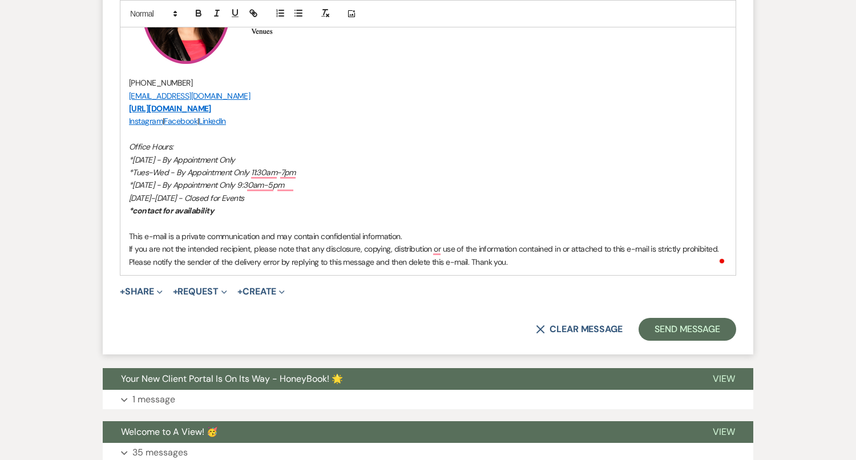
scroll to position [1726, 0]
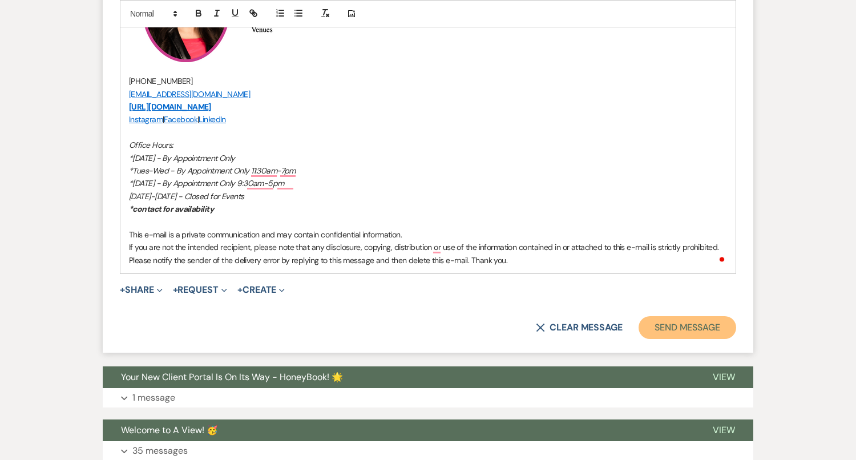
click at [716, 327] on button "Send Message" at bounding box center [687, 327] width 98 height 23
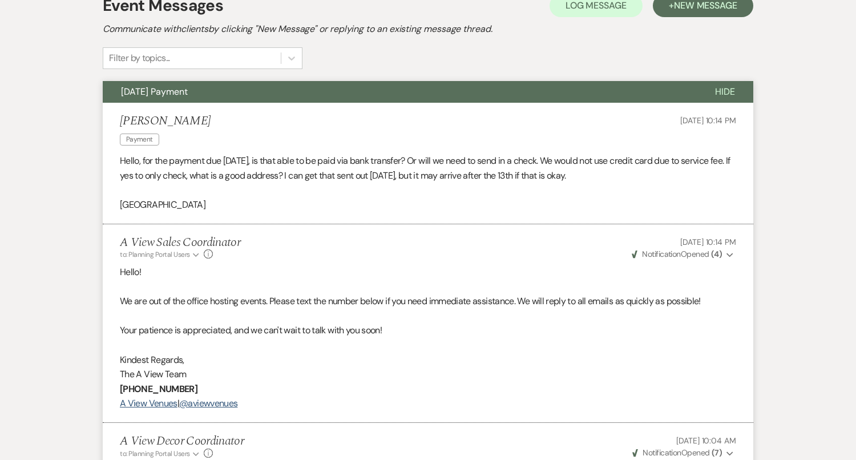
scroll to position [0, 0]
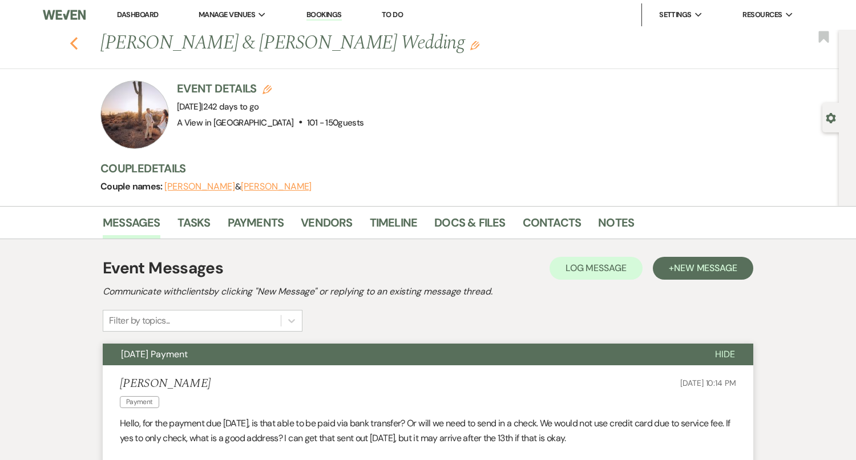
click at [74, 44] on icon "Previous" at bounding box center [74, 44] width 9 height 14
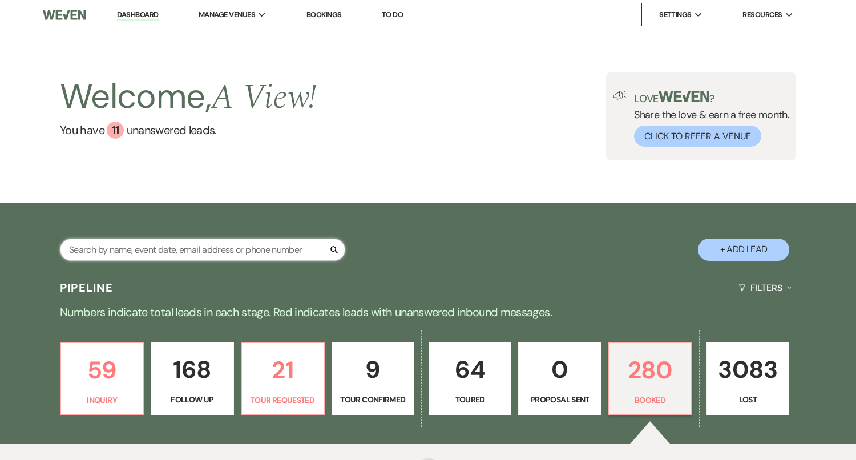
click at [177, 251] on input "text" at bounding box center [202, 249] width 285 height 22
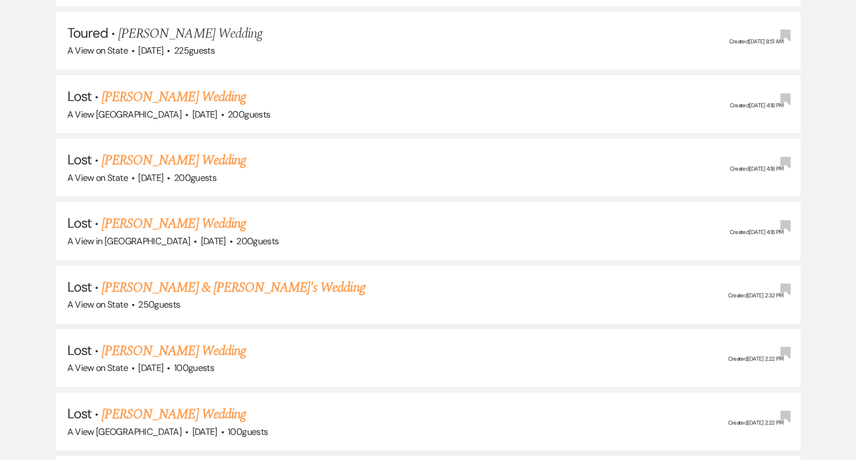
scroll to position [1521, 0]
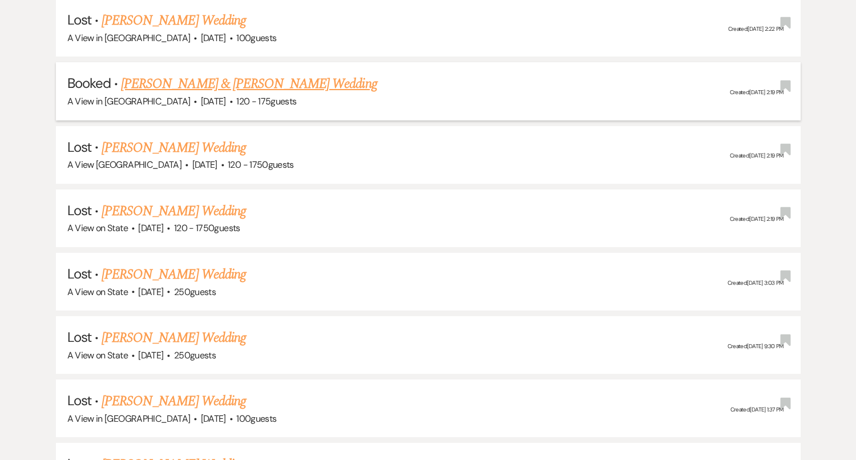
type input "emily ivask"
click at [309, 80] on link "Emily Ivaskevicius & Zach Petriw's Wedding" at bounding box center [249, 84] width 256 height 21
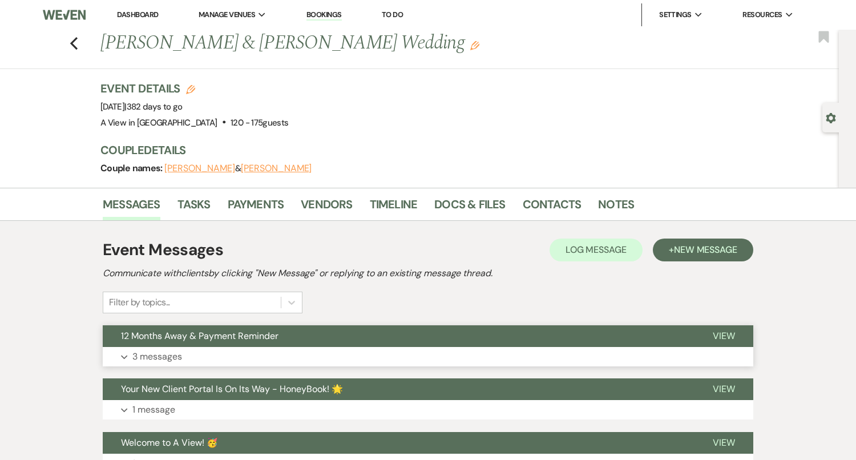
click at [336, 352] on button "Expand 3 messages" at bounding box center [428, 356] width 650 height 19
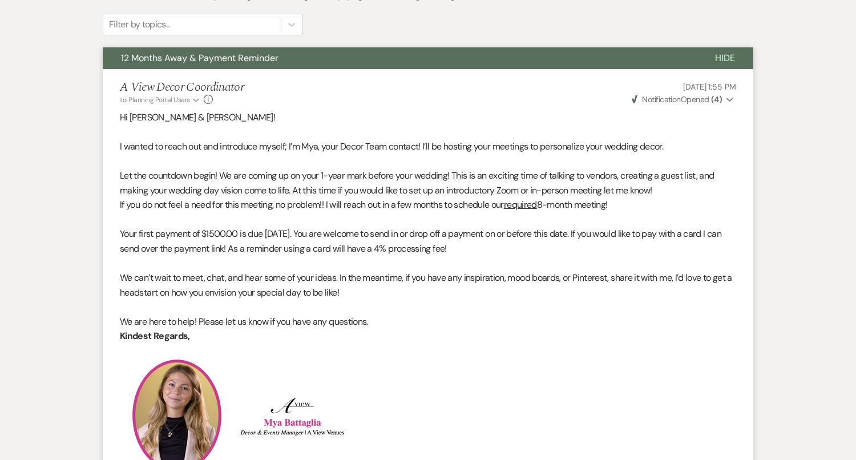
scroll to position [276, 0]
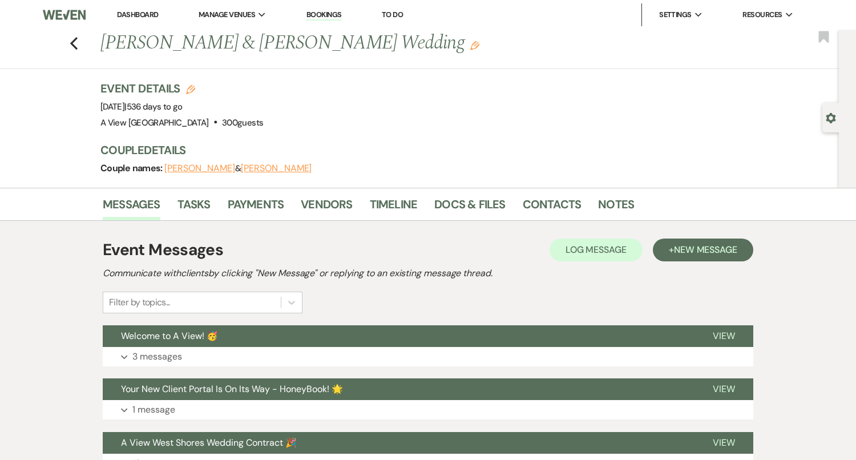
click at [437, 337] on button "Welcome to A View! 🥳" at bounding box center [399, 336] width 592 height 22
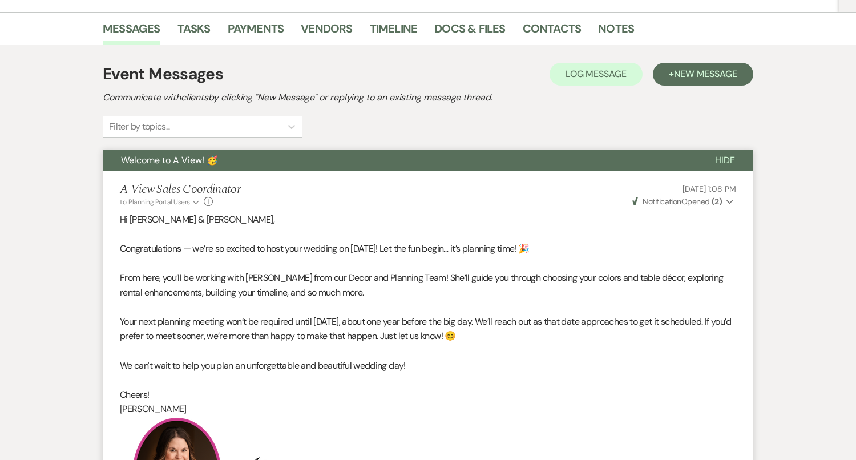
scroll to position [141, 0]
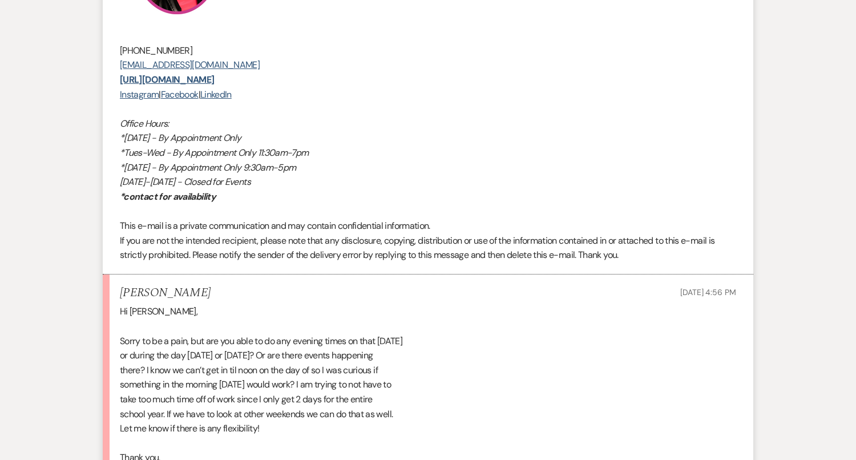
scroll to position [2591, 0]
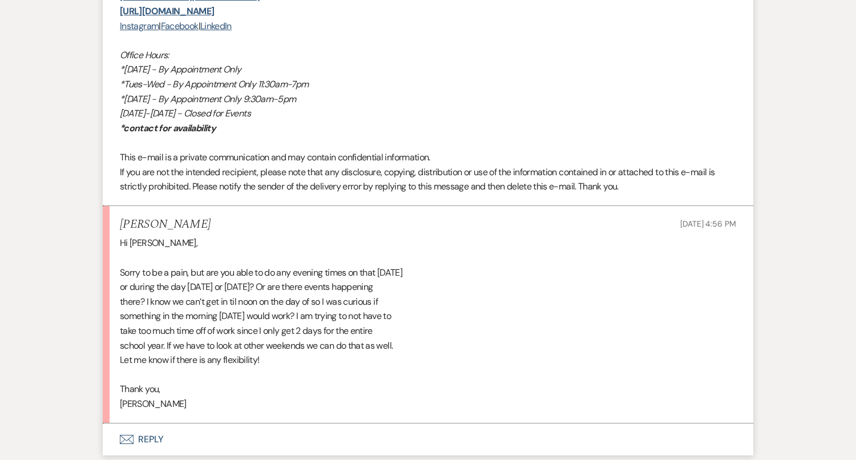
click at [252, 432] on button "Envelope Reply" at bounding box center [428, 439] width 650 height 32
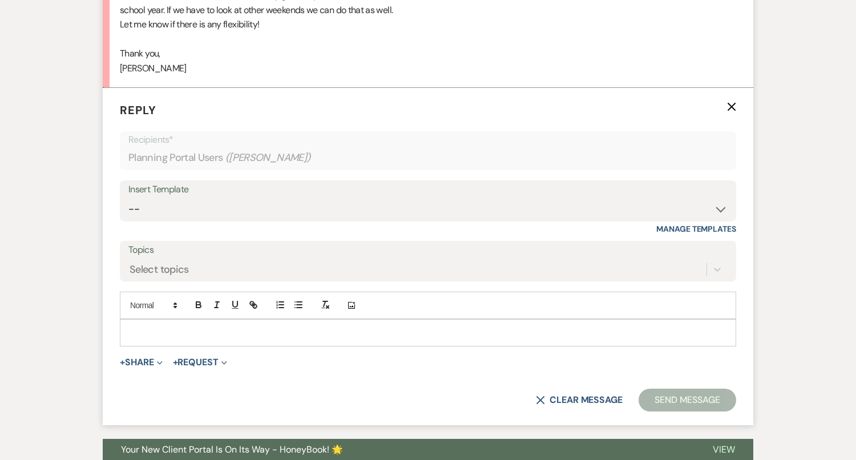
scroll to position [3010, 0]
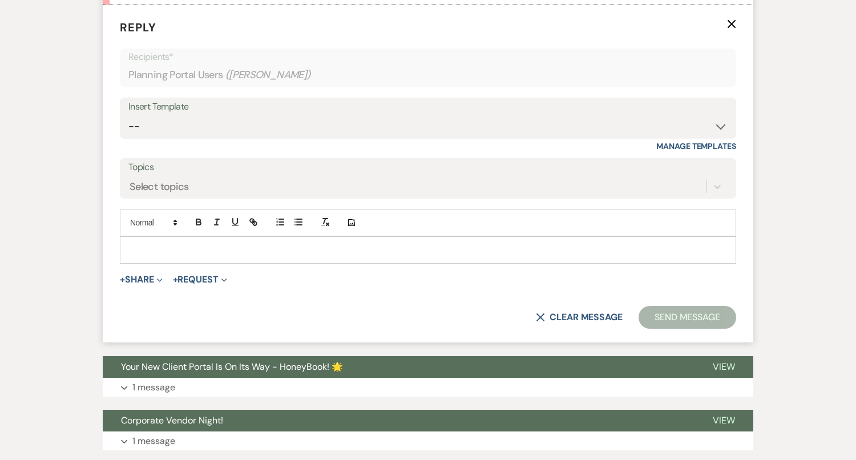
click at [264, 237] on div at bounding box center [427, 250] width 615 height 26
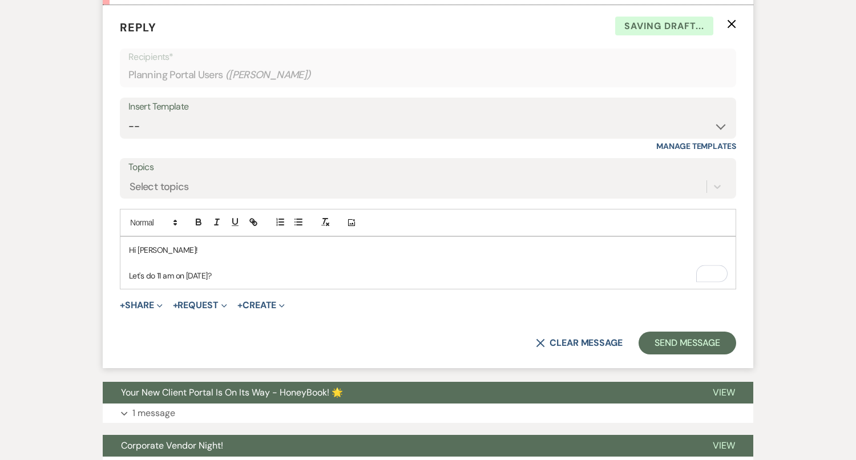
click at [264, 269] on p "Let's do 11 am on November 22nd?" at bounding box center [428, 275] width 598 height 13
drag, startPoint x: 269, startPoint y: 272, endPoint x: 95, endPoint y: 225, distance: 179.8
copy div "Hi Meredith! Let's do 11 am on November 22nd!"
click at [298, 120] on select "-- Tour Confirmation Contract (Pre-Booked Leads) Out of office Inquiry Email Al…" at bounding box center [427, 126] width 599 height 22
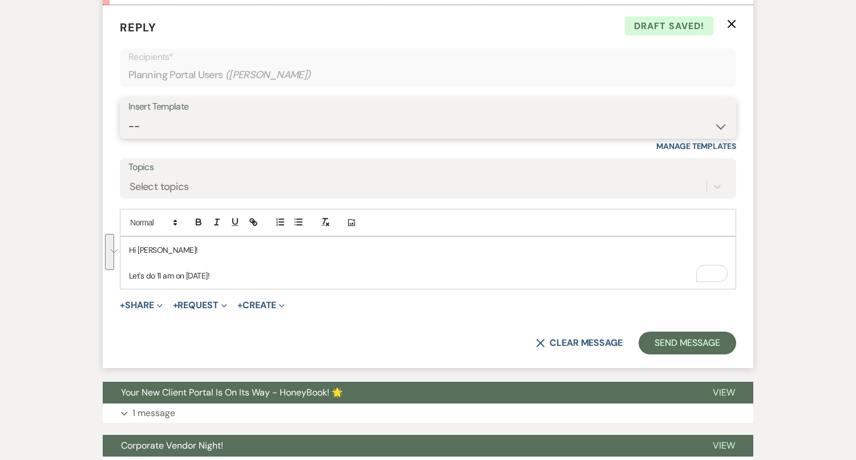
select select "4160"
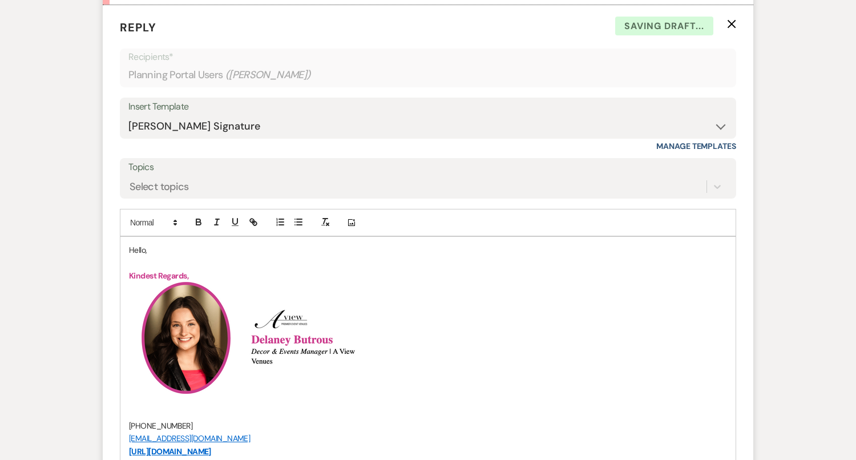
click at [140, 245] on p "Hello," at bounding box center [428, 250] width 598 height 13
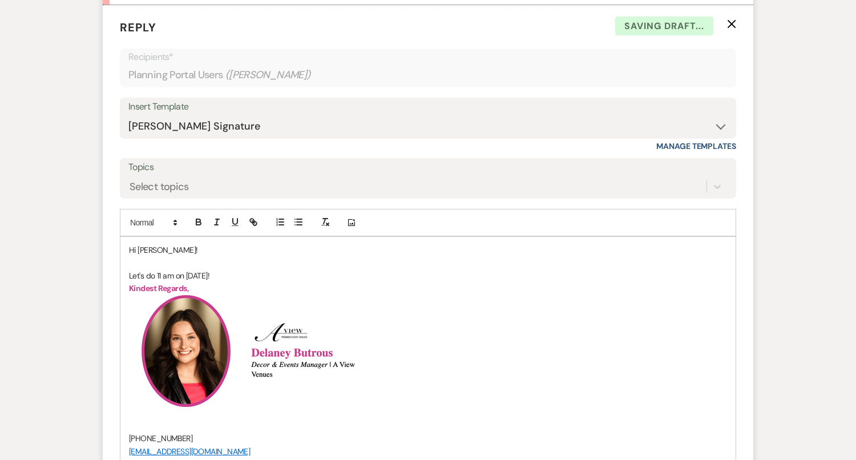
click at [221, 249] on p "Hi Meredith!" at bounding box center [428, 250] width 598 height 13
click at [254, 269] on p "Let's do 11 am on November 22nd!" at bounding box center [428, 275] width 598 height 13
click at [162, 270] on p "Let's do 11 am on November 22nd!" at bounding box center [428, 275] width 598 height 13
click at [280, 274] on p "Let's do 10:30am on November 22nd!" at bounding box center [428, 275] width 598 height 13
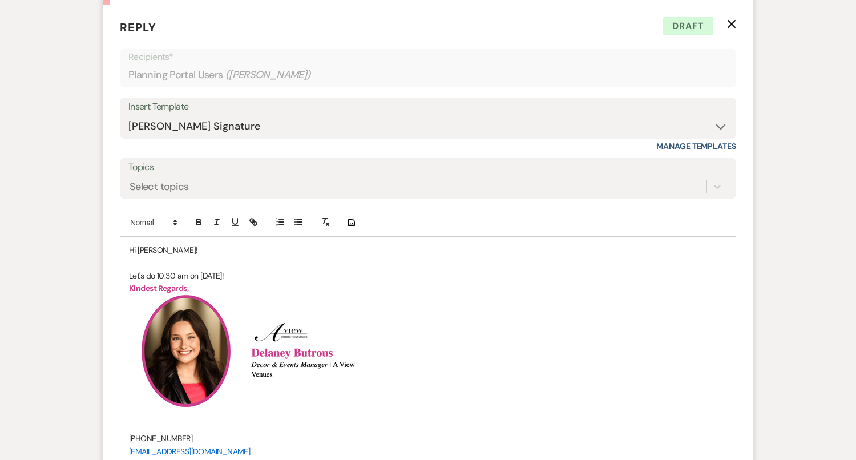
click at [176, 271] on p "Let's do 10:30 am on November 22nd!" at bounding box center [428, 275] width 598 height 13
click at [298, 274] on p "Let's do 10:00 am on November 22nd!" at bounding box center [428, 275] width 598 height 13
drag, startPoint x: 295, startPoint y: 274, endPoint x: 129, endPoint y: 230, distance: 171.6
click at [129, 230] on div "Add Photo Hi Meredith! Let's do 10:00 am on November 22nd! Kindest Regards, ﻿ ﻿…" at bounding box center [428, 420] width 616 height 422
click at [167, 273] on p "Let's do 10:00 am on November 22nd!" at bounding box center [428, 275] width 598 height 13
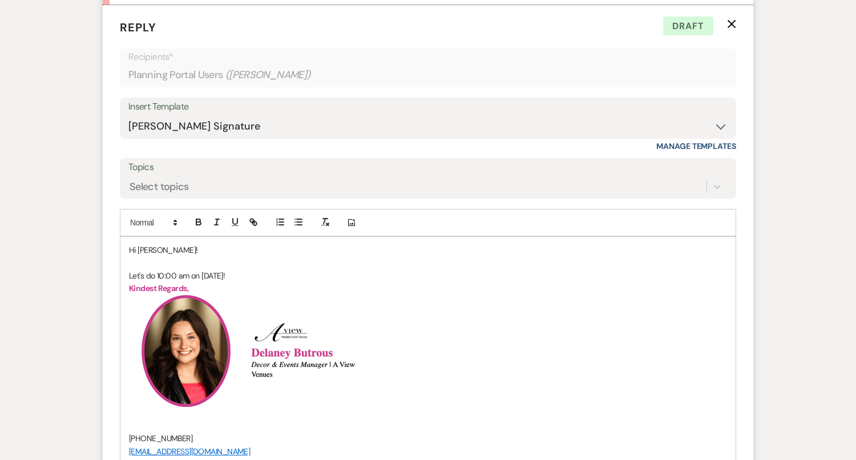
click at [163, 272] on p "Let's do 10:00 am on November 22nd!" at bounding box center [428, 275] width 598 height 13
click at [277, 269] on p "Let's do 10:00 am on November 22nd!" at bounding box center [428, 275] width 598 height 13
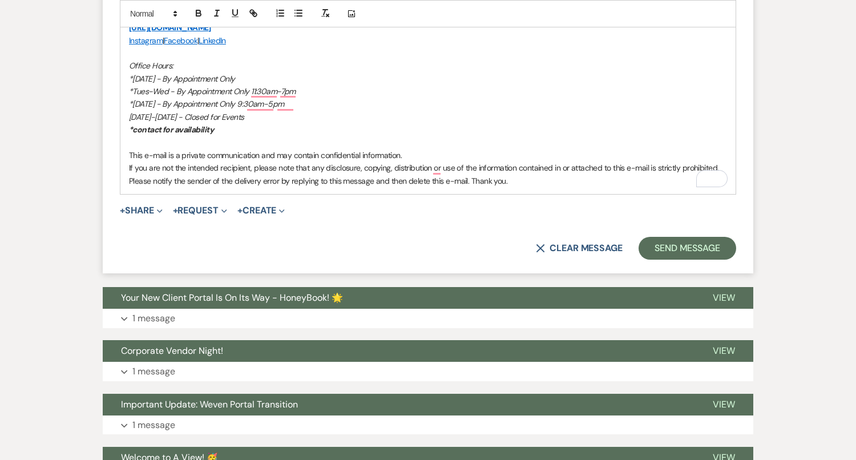
scroll to position [3539, 0]
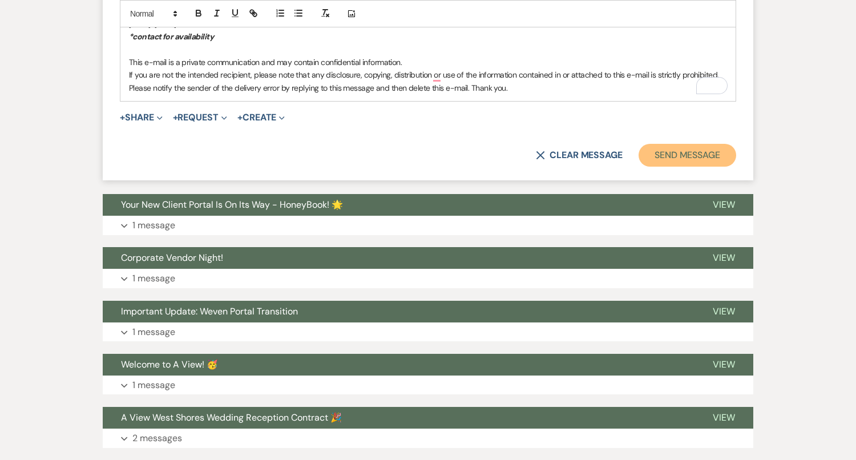
click at [692, 157] on button "Send Message" at bounding box center [687, 155] width 98 height 23
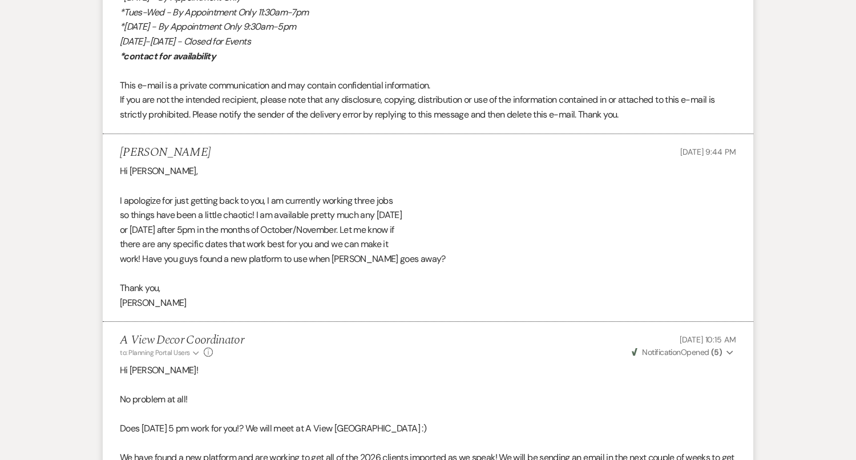
scroll to position [212, 0]
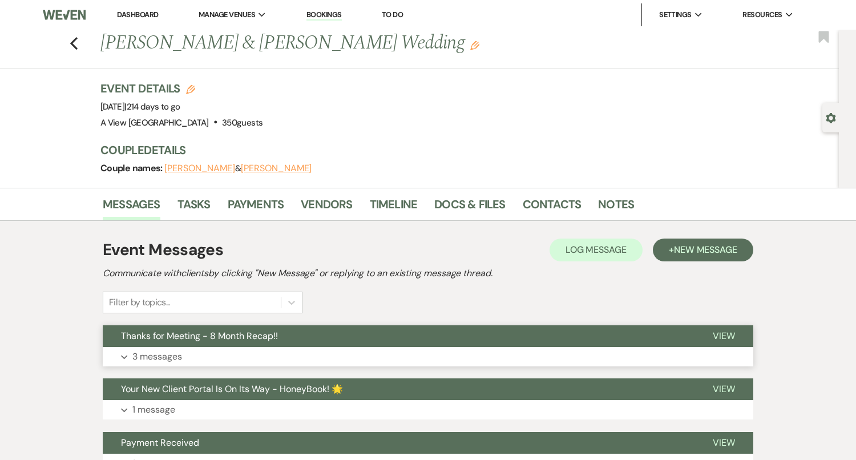
click at [375, 341] on button "Thanks for Meeting - 8 Month Recap!!" at bounding box center [399, 336] width 592 height 22
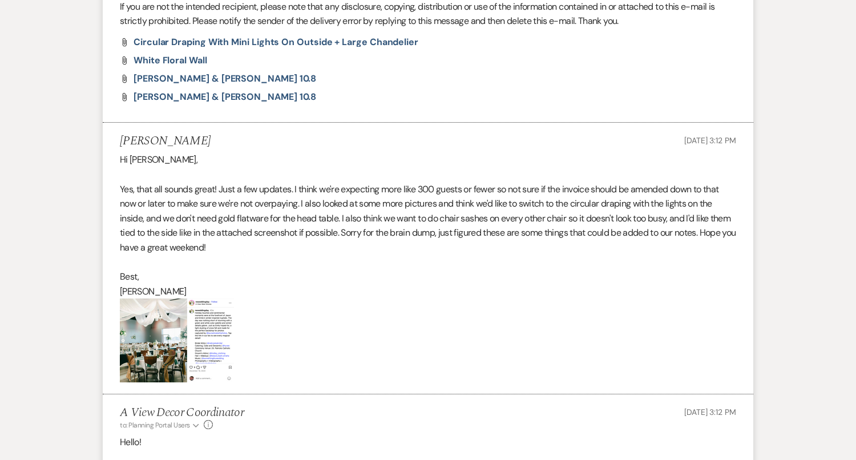
scroll to position [1427, 0]
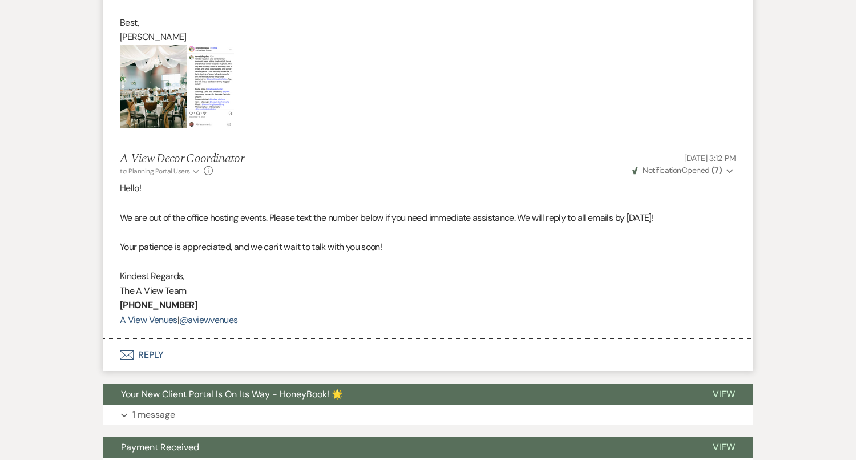
click at [177, 356] on button "Envelope Reply" at bounding box center [428, 355] width 650 height 32
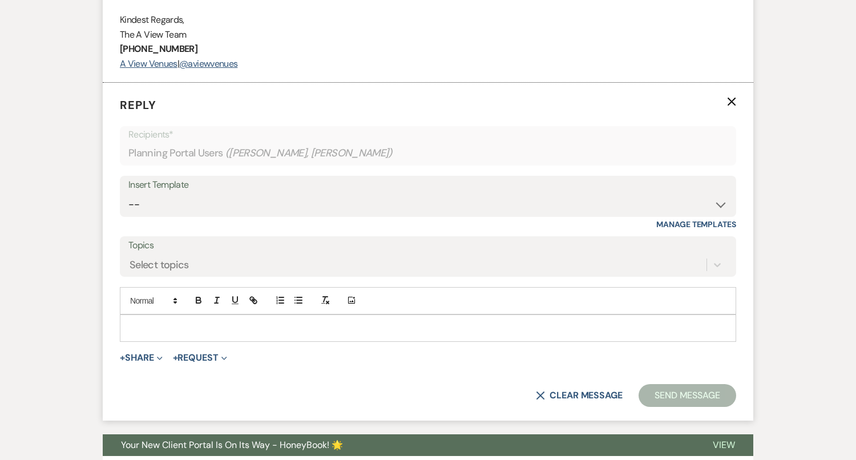
scroll to position [1938, 0]
click at [180, 323] on p at bounding box center [428, 327] width 598 height 13
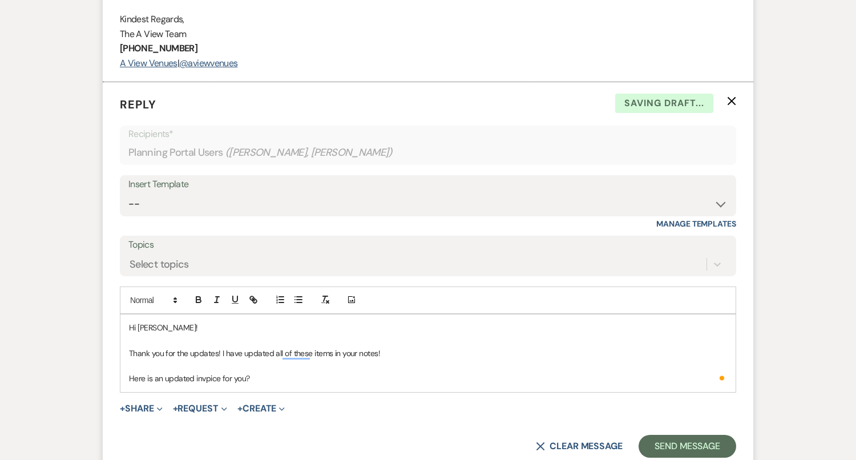
click at [129, 402] on span "+ Share Expand Doc Upload Documents Add Photo Images Pref Vendors Preferred ven…" at bounding box center [141, 409] width 43 height 14
click at [200, 380] on p "Here is an updated invpice for you?" at bounding box center [428, 378] width 598 height 13
click at [208, 379] on p "Here is an updated invpice for you?" at bounding box center [428, 378] width 598 height 13
click at [153, 404] on button "+ Share Expand" at bounding box center [141, 408] width 43 height 9
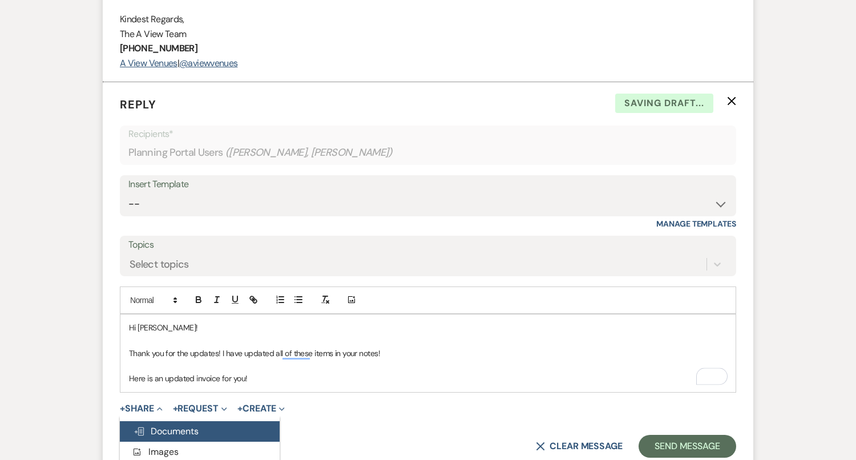
click at [167, 421] on button "Doc Upload Documents" at bounding box center [200, 431] width 160 height 21
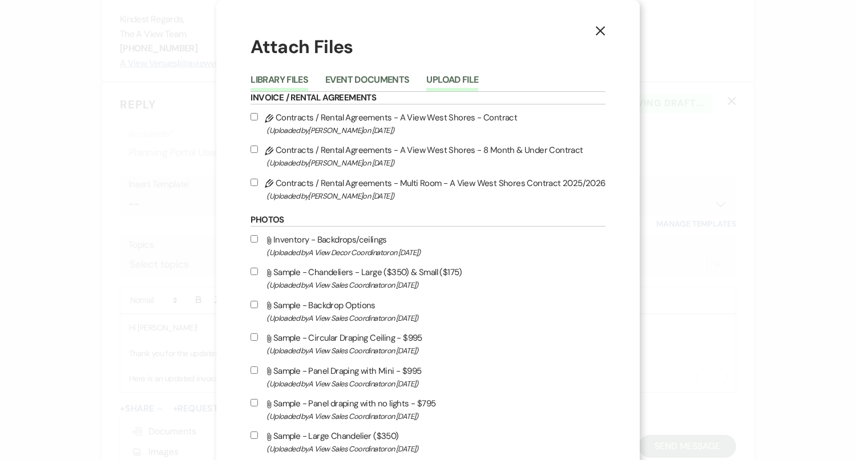
click at [464, 76] on button "Upload File" at bounding box center [452, 83] width 52 height 16
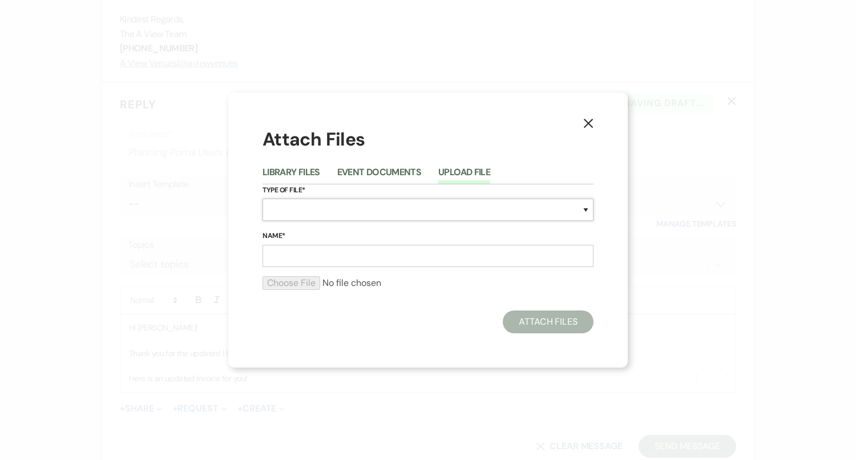
click at [327, 214] on select "Special Event Insurance Vendor Certificate of Insurance Contracts / Rental Agre…" at bounding box center [427, 210] width 331 height 22
click at [295, 213] on select "Special Event Insurance Vendor Certificate of Insurance Contracts / Rental Agre…" at bounding box center [427, 210] width 331 height 22
select select "22"
click at [313, 261] on input "Name*" at bounding box center [427, 256] width 331 height 22
click at [315, 261] on input "Name*" at bounding box center [427, 256] width 331 height 22
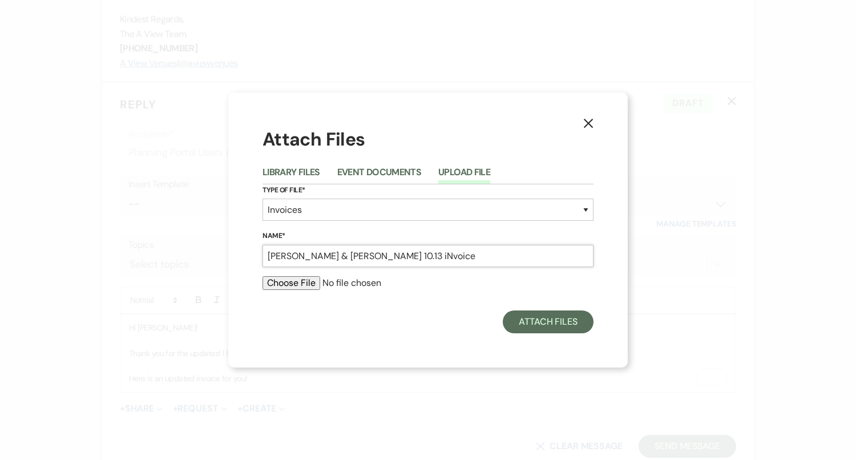
click at [362, 257] on input "Sarah & Jimmy 10.13 iNvoice" at bounding box center [427, 256] width 331 height 22
type input "Sarah & Jimmy 10.13 Invoice"
click at [299, 289] on input "file" at bounding box center [427, 283] width 331 height 14
type input "C:\fakepath\job_invoice_1249395.pdf"
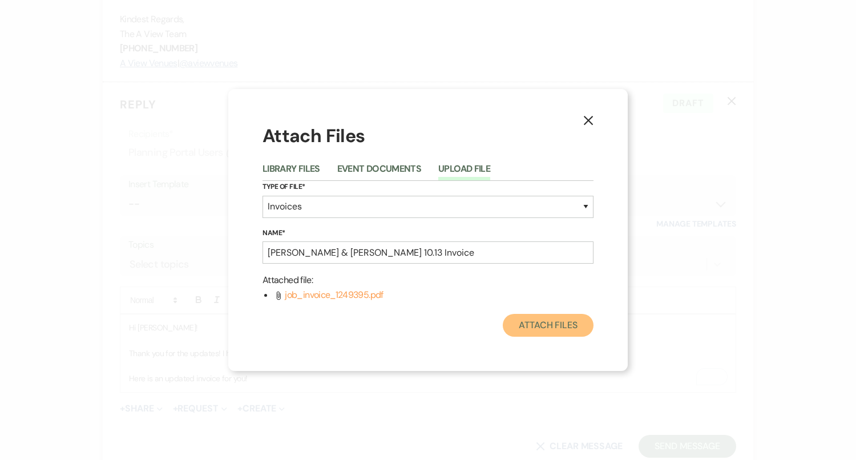
click at [534, 330] on button "Attach Files" at bounding box center [548, 325] width 91 height 23
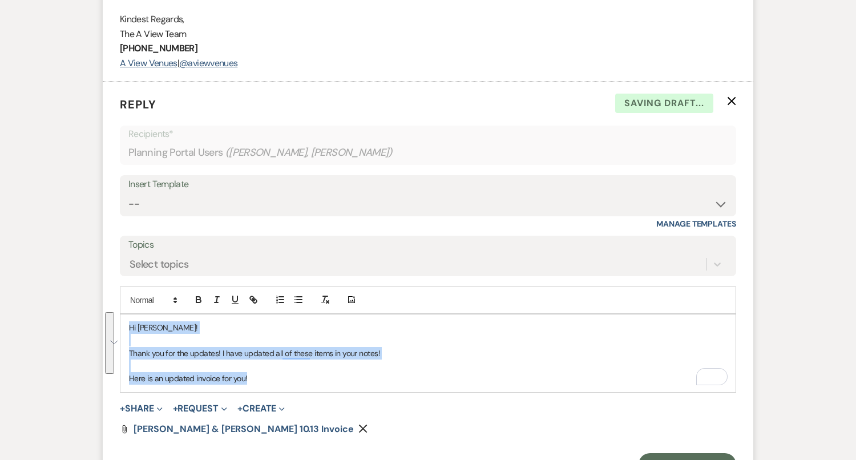
drag, startPoint x: 261, startPoint y: 376, endPoint x: 125, endPoint y: 310, distance: 151.0
click at [125, 310] on div "Add Photo Hi Sarah! Thank you for the updates! I have updated all of these item…" at bounding box center [428, 339] width 616 height 106
copy div "Hi Sarah! Thank you for the updates! I have updated all of these items in your …"
click at [260, 208] on select "-- Tour Confirmation Contract (Pre-Booked Leads) Out of office Inquiry Email Al…" at bounding box center [427, 204] width 599 height 22
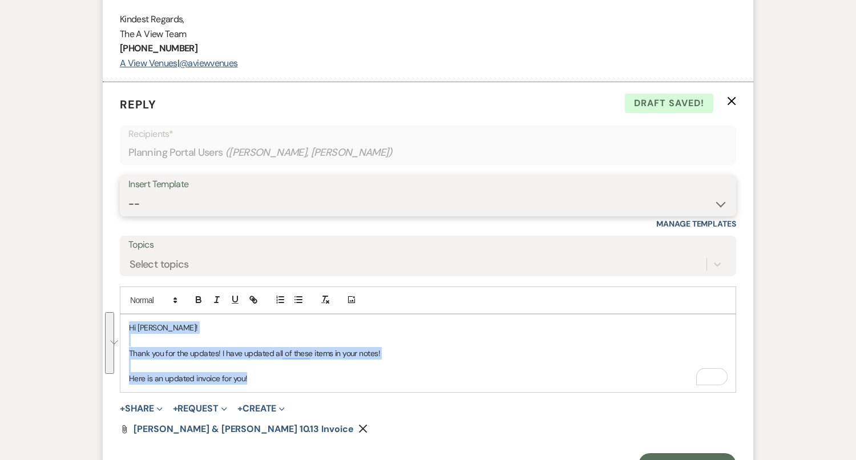
select select "4160"
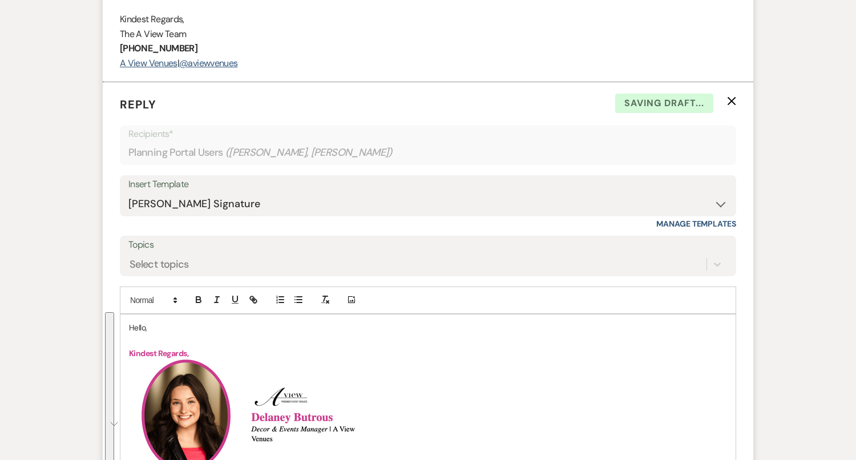
click at [143, 322] on p "Hello," at bounding box center [428, 327] width 598 height 13
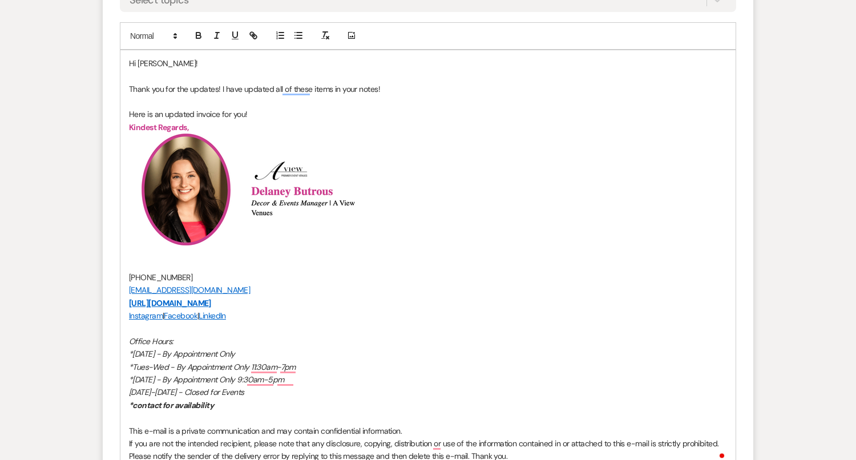
scroll to position [2332, 0]
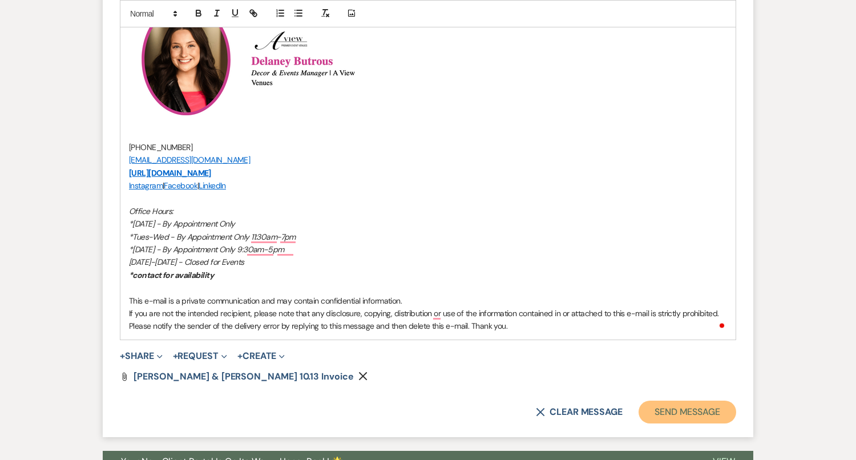
click at [683, 403] on button "Send Message" at bounding box center [687, 411] width 98 height 23
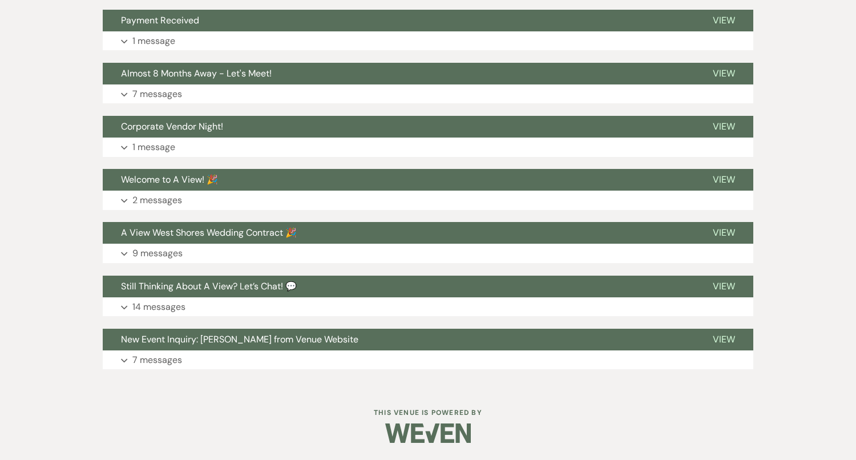
scroll to position [2632, 0]
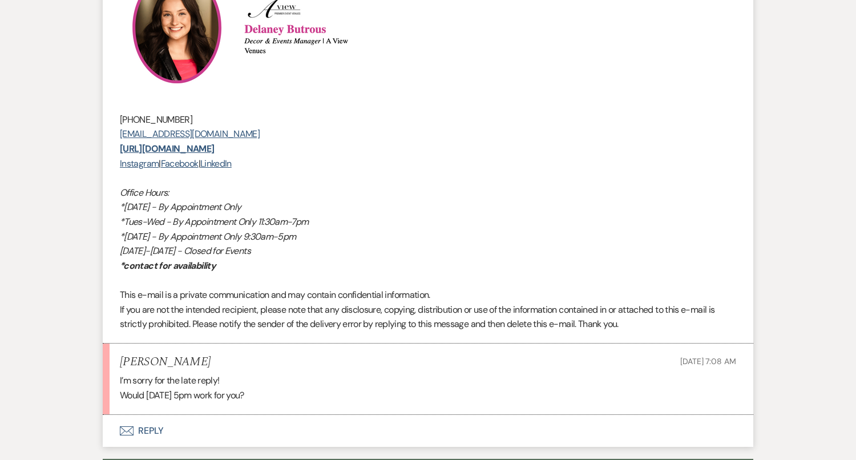
scroll to position [7132, 0]
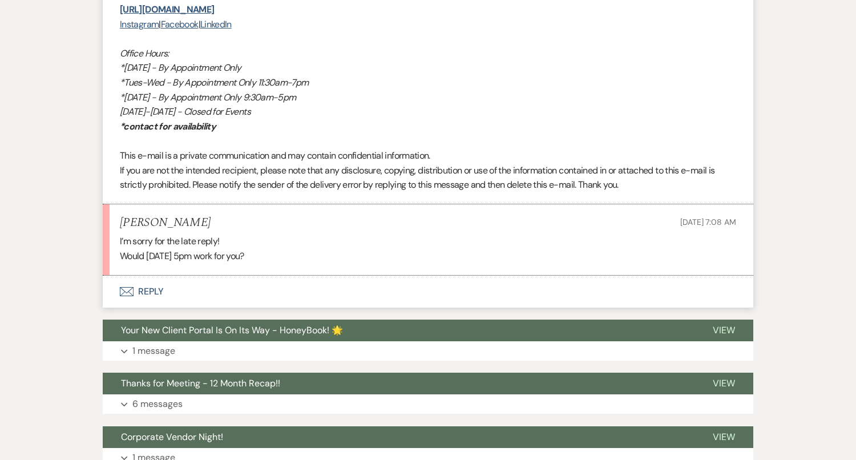
click at [260, 276] on button "Envelope Reply" at bounding box center [428, 292] width 650 height 32
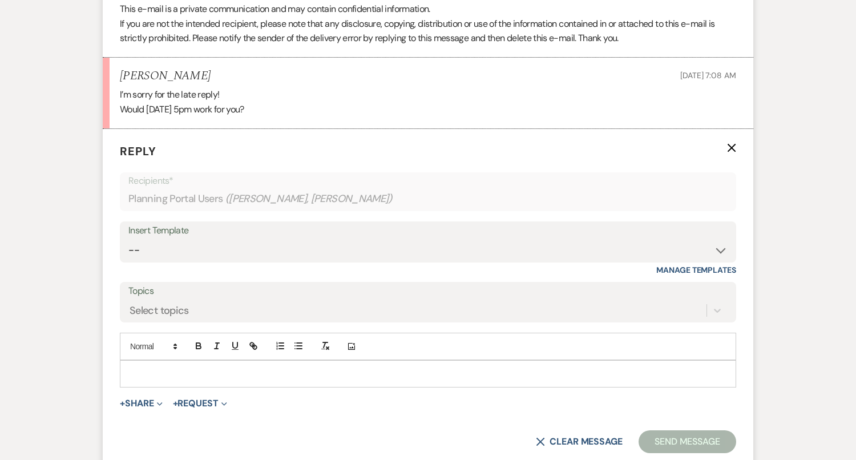
scroll to position [7278, 0]
click at [257, 368] on p at bounding box center [428, 374] width 598 height 13
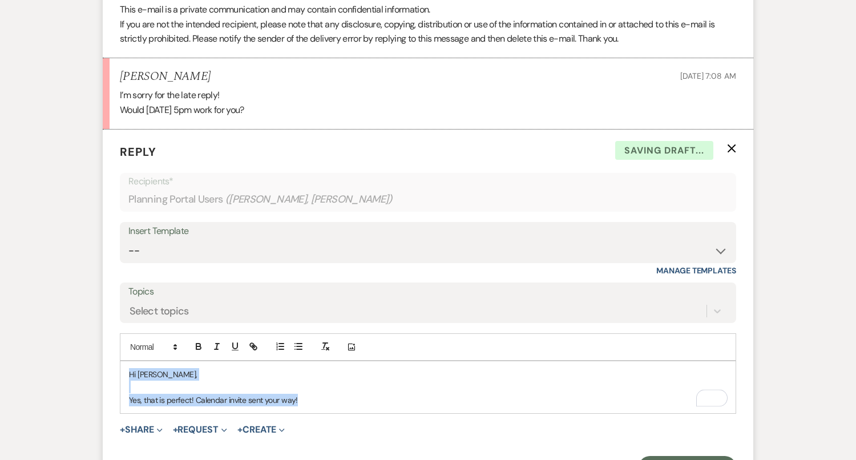
drag, startPoint x: 312, startPoint y: 367, endPoint x: 116, endPoint y: 315, distance: 203.0
click at [116, 315] on form "Reply X Saving draft... Recipients* Planning Portal Users ( [PERSON_NAME], [PER…" at bounding box center [428, 310] width 650 height 363
copy div "Hi [PERSON_NAME], Yes, that is perfect! Calendar invite sent your way!"
click at [252, 240] on select "-- Tour Confirmation Contract (Pre-Booked Leads) Out of office Inquiry Email Al…" at bounding box center [427, 251] width 599 height 22
select select "4160"
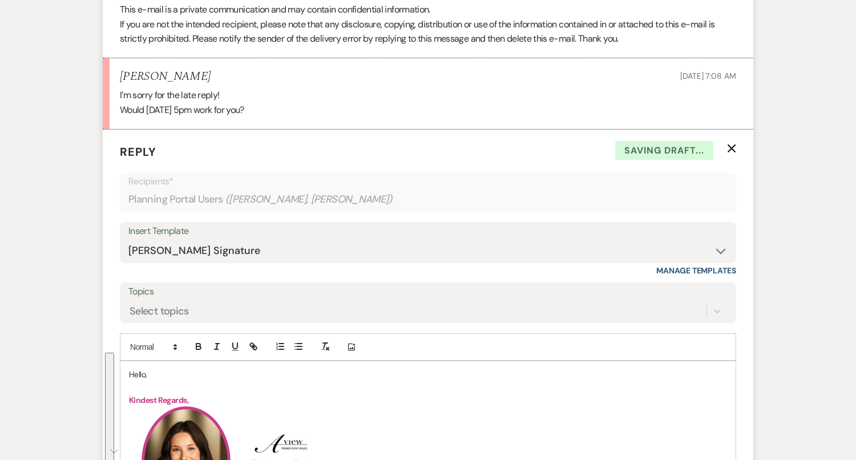
click at [136, 368] on p "Hello," at bounding box center [428, 374] width 598 height 13
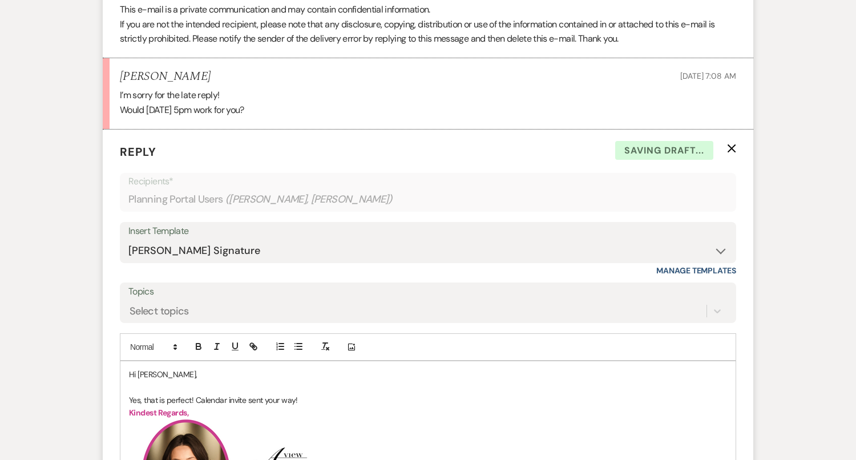
scroll to position [7668, 0]
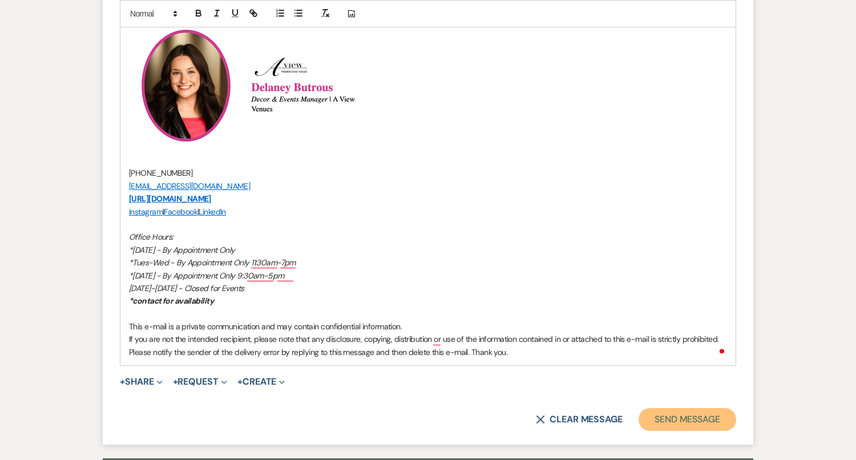
click at [669, 408] on button "Send Message" at bounding box center [687, 419] width 98 height 23
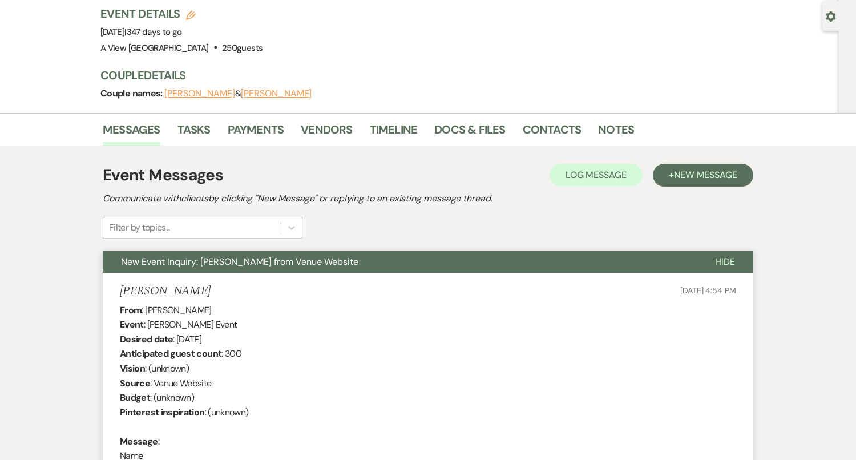
scroll to position [0, 0]
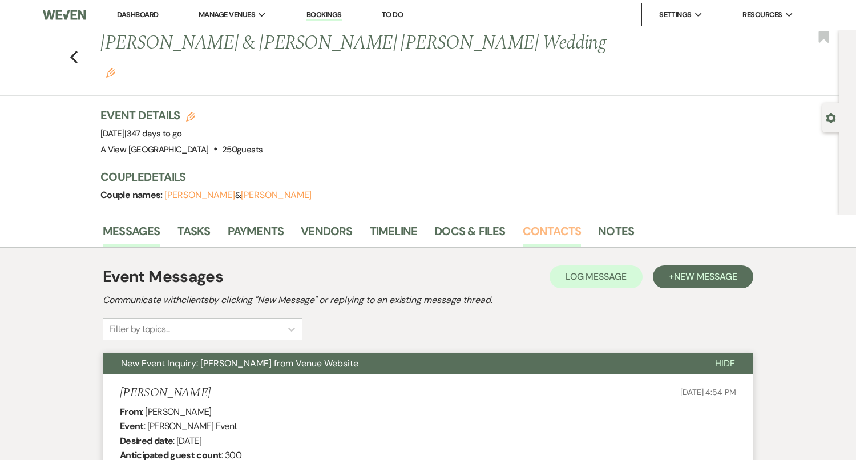
click at [544, 222] on link "Contacts" at bounding box center [552, 234] width 59 height 25
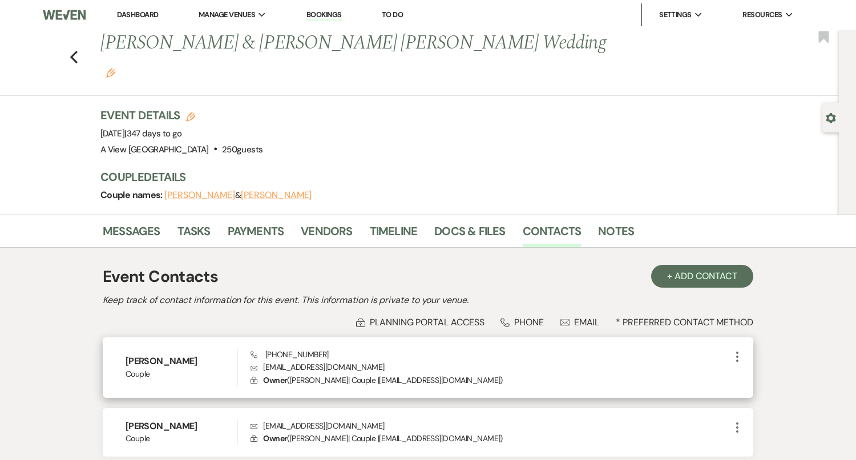
click at [315, 361] on p "Envelope kcmabry22@gmail.com" at bounding box center [490, 367] width 480 height 13
copy p "kcmabry22@gmail.com"
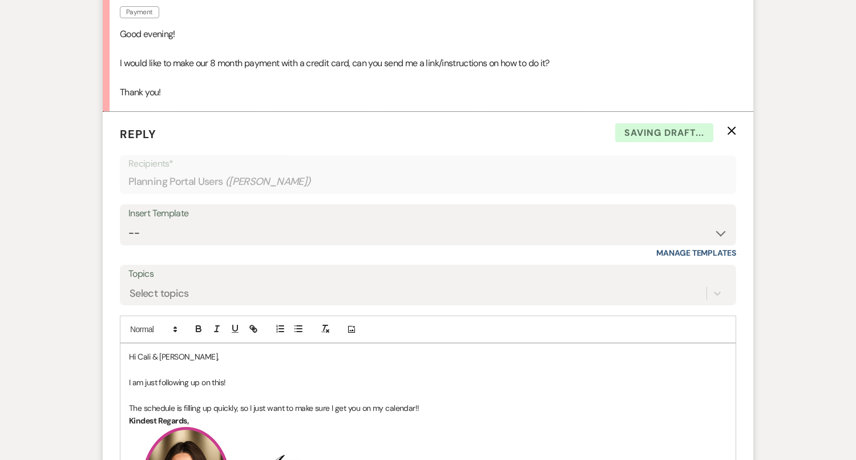
scroll to position [1002, 0]
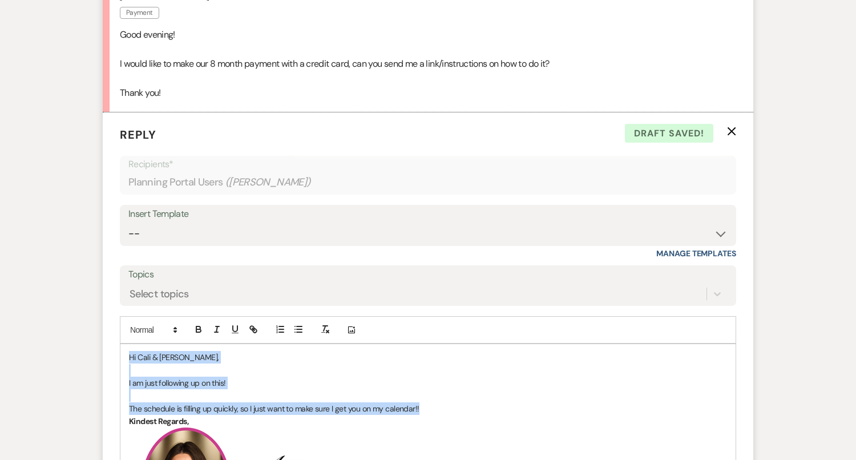
drag, startPoint x: 431, startPoint y: 410, endPoint x: 143, endPoint y: 342, distance: 295.8
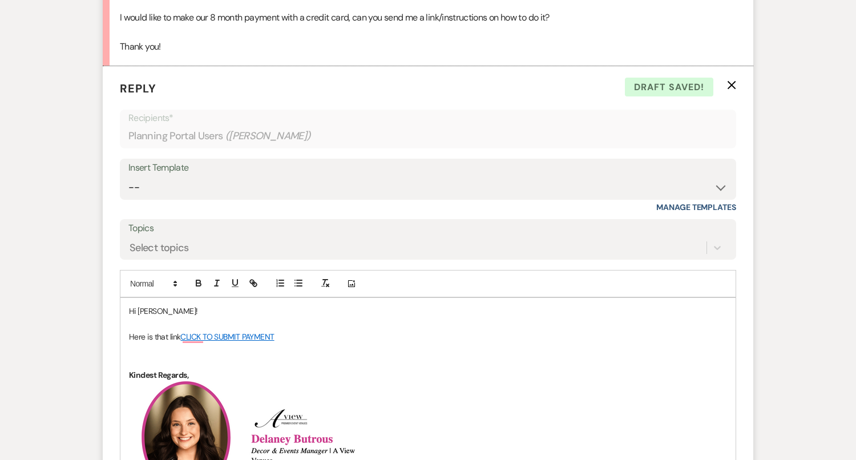
scroll to position [1048, 0]
click at [308, 338] on p "Here is that link CLICK TO SUBMIT PAYMENT" at bounding box center [428, 337] width 598 height 13
click at [151, 349] on p "To enrich screen reader interactions, please activate Accessibility in Grammarl…" at bounding box center [428, 349] width 598 height 13
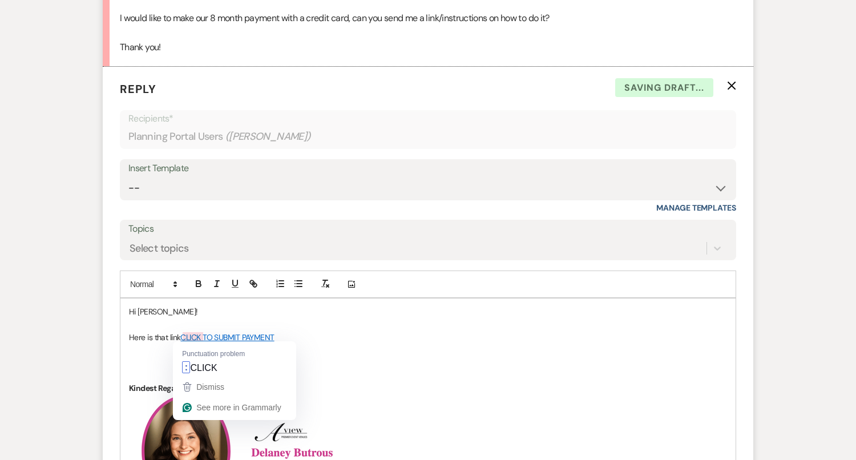
click at [140, 348] on p "To enrich screen reader interactions, please activate Accessibility in Grammarl…" at bounding box center [428, 349] width 598 height 13
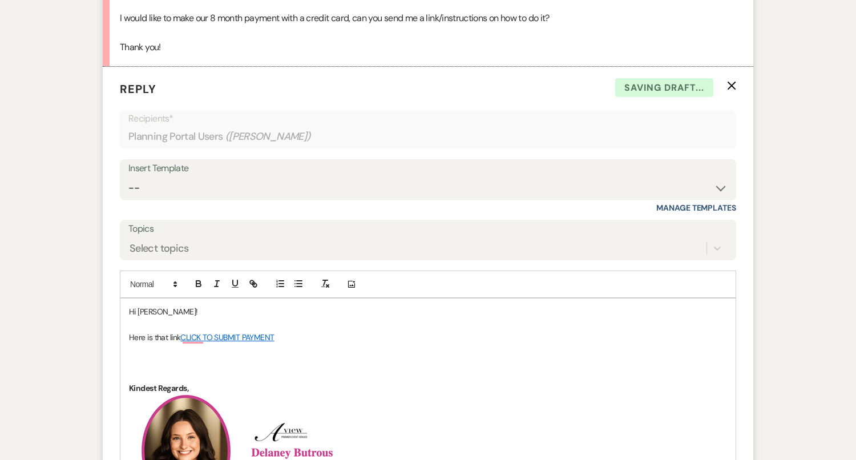
click at [140, 373] on p "To enrich screen reader interactions, please activate Accessibility in Grammarl…" at bounding box center [428, 375] width 598 height 13
click at [135, 358] on p "To enrich screen reader interactions, please activate Accessibility in Grammarl…" at bounding box center [428, 363] width 598 height 13
click at [136, 373] on p "To enrich screen reader interactions, please activate Accessibility in Grammarl…" at bounding box center [428, 375] width 598 height 13
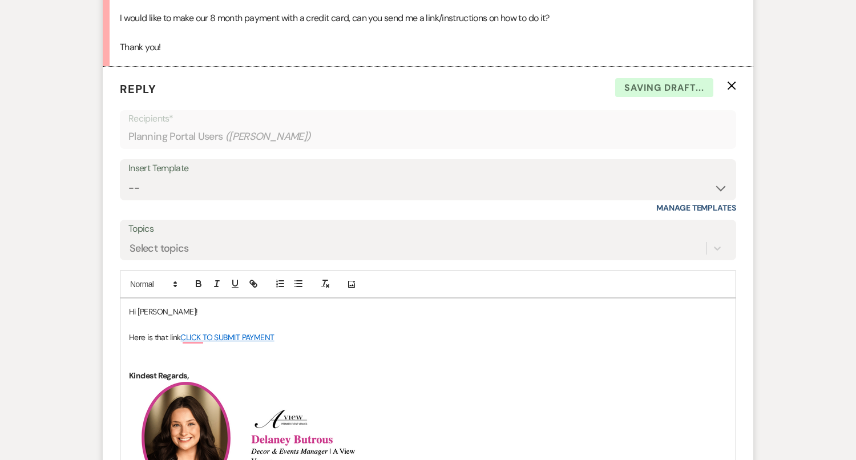
click at [137, 350] on p "To enrich screen reader interactions, please activate Accessibility in Grammarl…" at bounding box center [428, 349] width 598 height 13
click at [136, 357] on p "To enrich screen reader interactions, please activate Accessibility in Grammarl…" at bounding box center [428, 363] width 598 height 13
click at [135, 357] on p "To enrich screen reader interactions, please activate Accessibility in Grammarl…" at bounding box center [428, 363] width 598 height 13
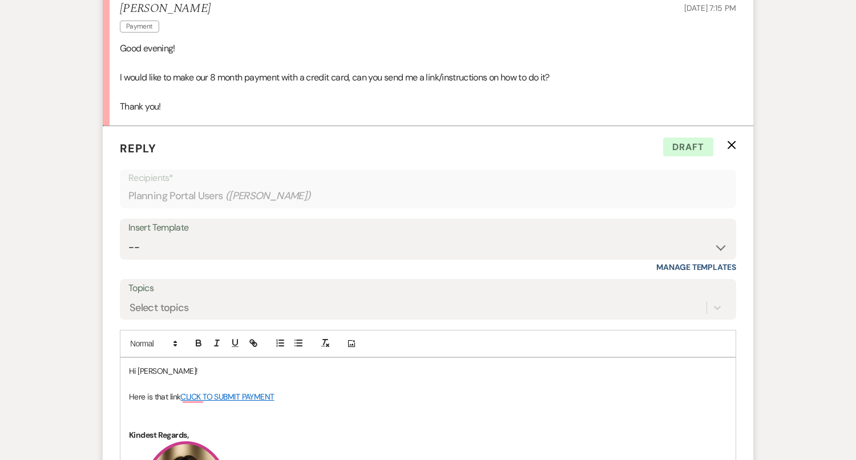
scroll to position [987, 0]
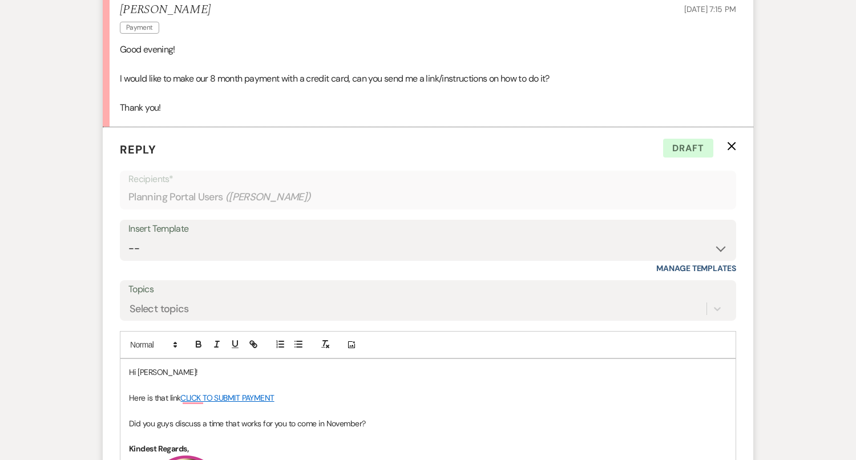
click at [398, 424] on p "Did you guys discuss a time that works for you to come in November?" at bounding box center [428, 423] width 598 height 13
click at [168, 436] on p "To enrich screen reader interactions, please activate Accessibility in Grammarl…" at bounding box center [428, 436] width 598 height 13
click at [233, 407] on p "To enrich screen reader interactions, please activate Accessibility in Grammarl…" at bounding box center [428, 410] width 598 height 13
click at [326, 419] on p "Did you guys discuss a time that works for you to come in November?" at bounding box center [428, 423] width 598 height 13
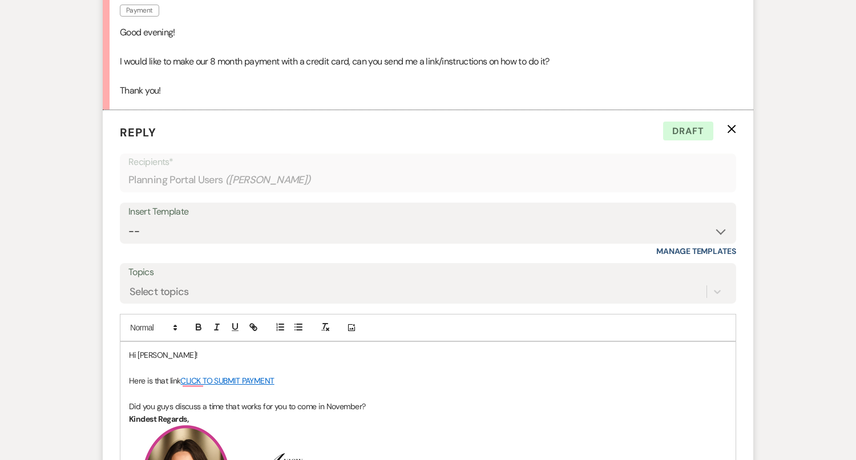
scroll to position [1170, 0]
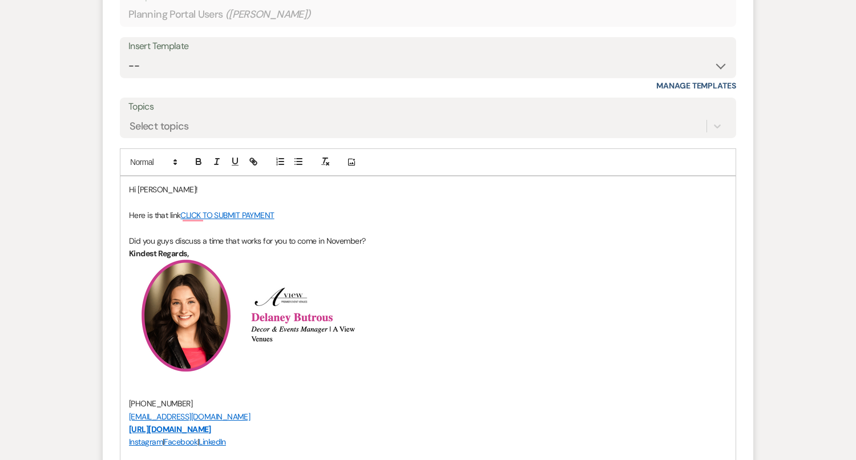
click at [391, 247] on p "Kindest Regards," at bounding box center [428, 253] width 598 height 13
click at [385, 234] on p "Did you guys discuss a time that works for you to come in November?" at bounding box center [428, 240] width 598 height 13
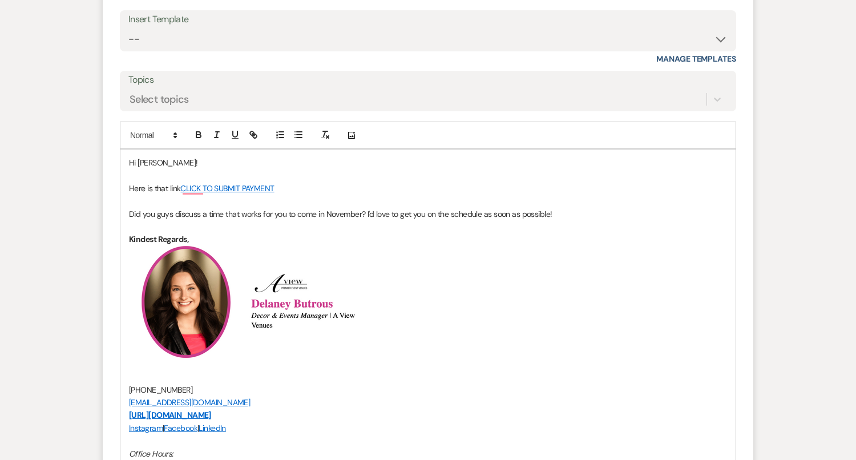
scroll to position [1197, 0]
click at [368, 209] on p "Did you guys discuss a time that works for you to come in November? I'd love to…" at bounding box center [428, 213] width 598 height 13
click at [215, 225] on p "To enrich screen reader interactions, please activate Accessibility in Grammarl…" at bounding box center [428, 226] width 598 height 13
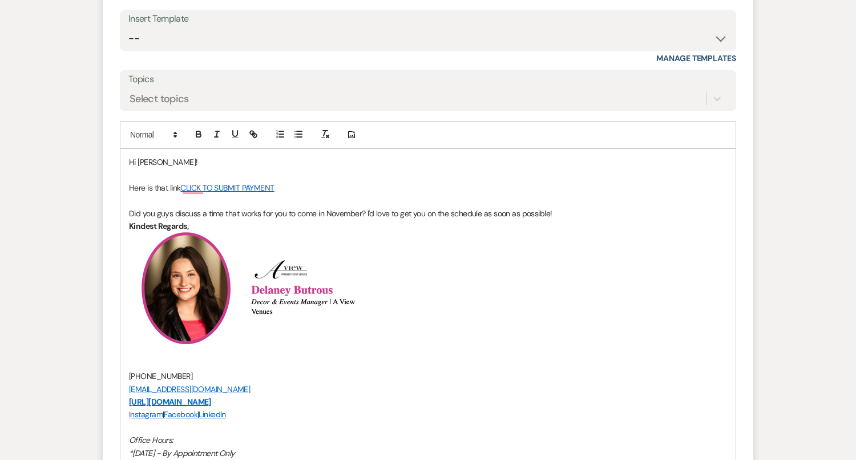
click at [564, 208] on p "Did you guys discuss a time that works for you to come in November? I'd love to…" at bounding box center [428, 213] width 598 height 13
click at [561, 213] on p "Did you guys discuss a time that works for you to come in November? I'd love to…" at bounding box center [428, 213] width 598 height 13
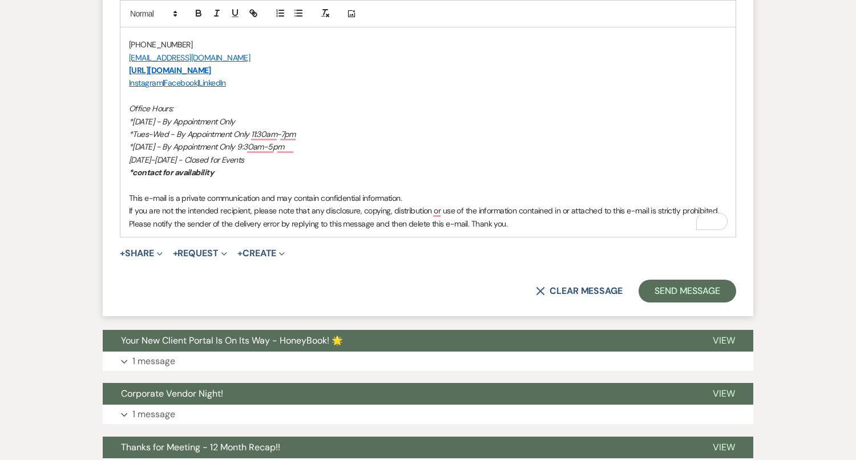
scroll to position [1567, 0]
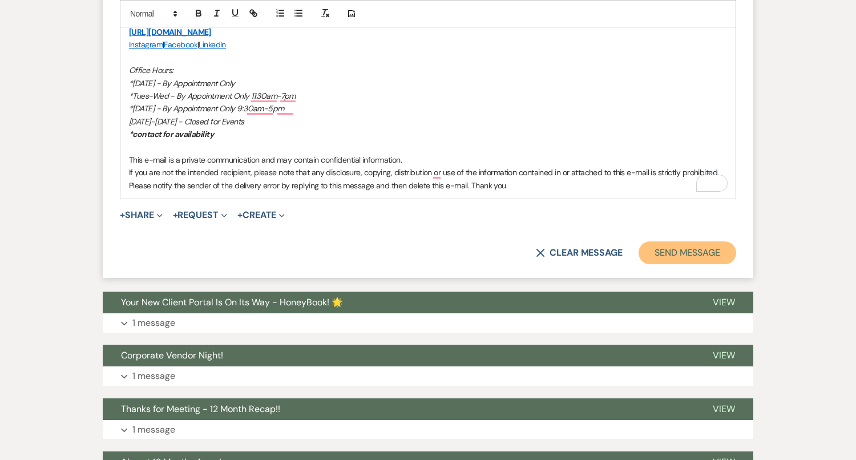
click at [682, 250] on button "Send Message" at bounding box center [687, 252] width 98 height 23
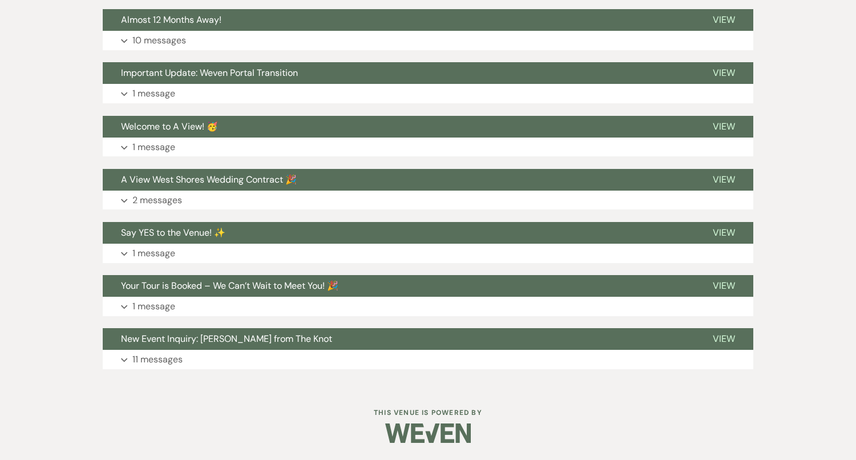
scroll to position [1806, 0]
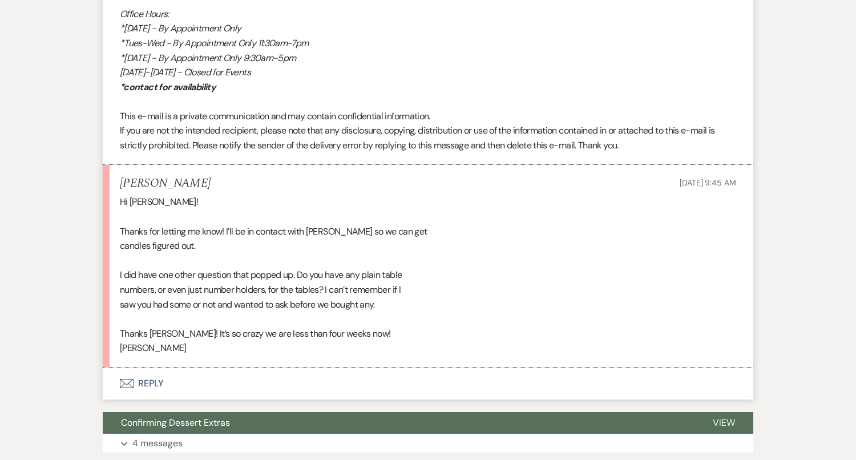
scroll to position [1050, 0]
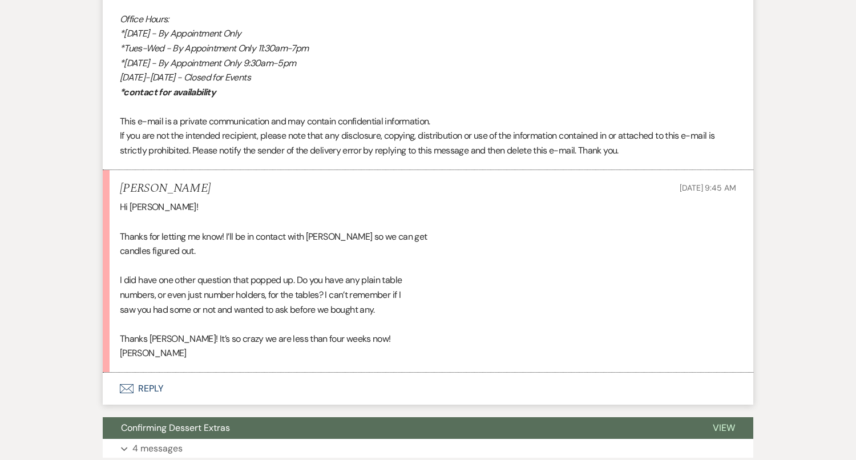
click at [442, 388] on button "Envelope Reply" at bounding box center [428, 388] width 650 height 32
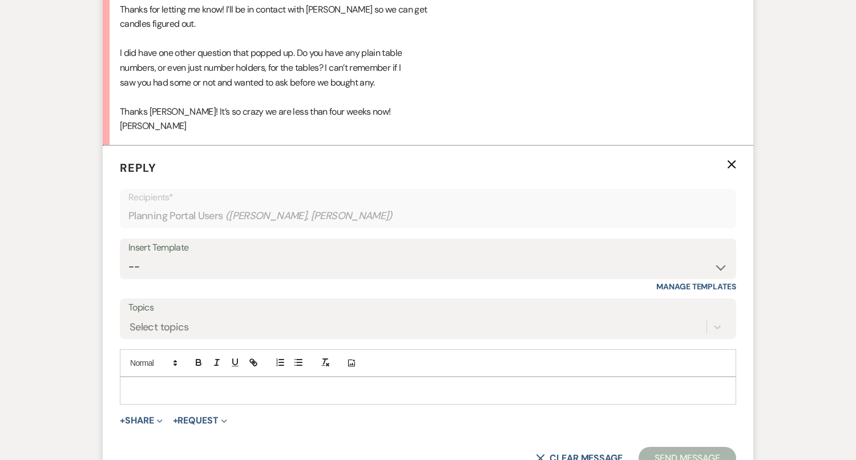
scroll to position [1275, 0]
click at [442, 388] on p at bounding box center [428, 391] width 598 height 13
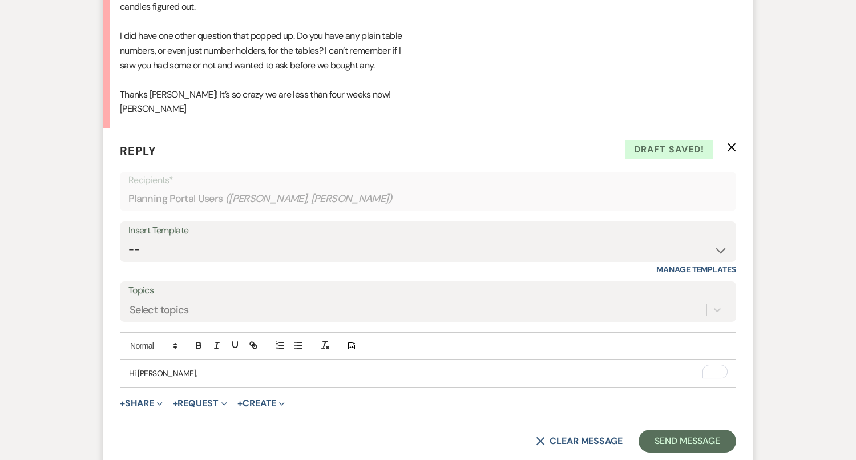
scroll to position [1295, 0]
click at [388, 370] on p "Hi Jonathan," at bounding box center [428, 372] width 598 height 13
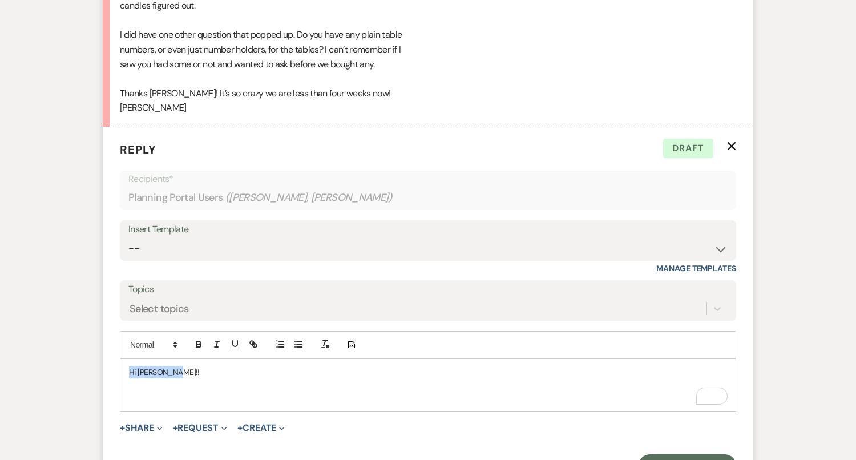
drag, startPoint x: 184, startPoint y: 364, endPoint x: 116, endPoint y: 359, distance: 68.0
click at [116, 360] on form "Reply X Draft Recipients* Planning Portal Users ( Jonathan Frazier, Ian Gilchri…" at bounding box center [428, 308] width 650 height 363
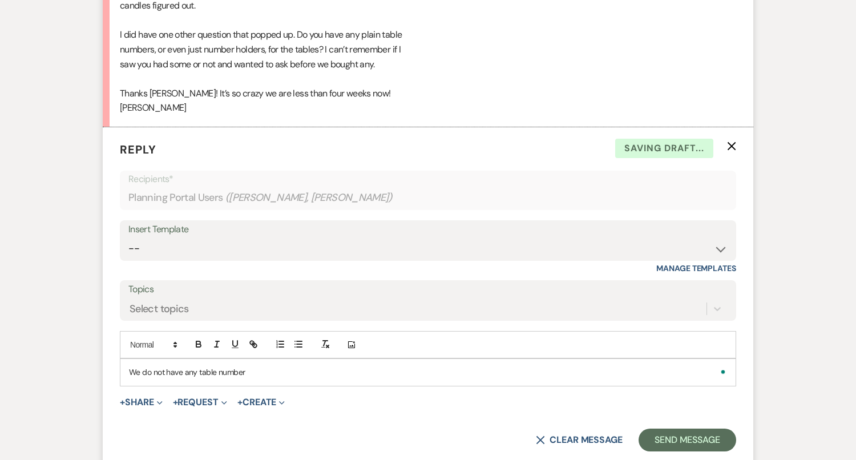
click at [261, 367] on p "We do not have any table number" at bounding box center [428, 372] width 598 height 13
click at [262, 370] on p "We do not have any table numbers" at bounding box center [428, 372] width 598 height 13
click at [362, 370] on p "We do not have any table numbers or number holders. We do have" at bounding box center [428, 372] width 598 height 13
click at [317, 366] on p "We do not have any table numbers or number holders. We do have" at bounding box center [428, 372] width 598 height 13
click at [376, 369] on p "We do not have any table numbers or number holders. We do have" at bounding box center [428, 372] width 598 height 13
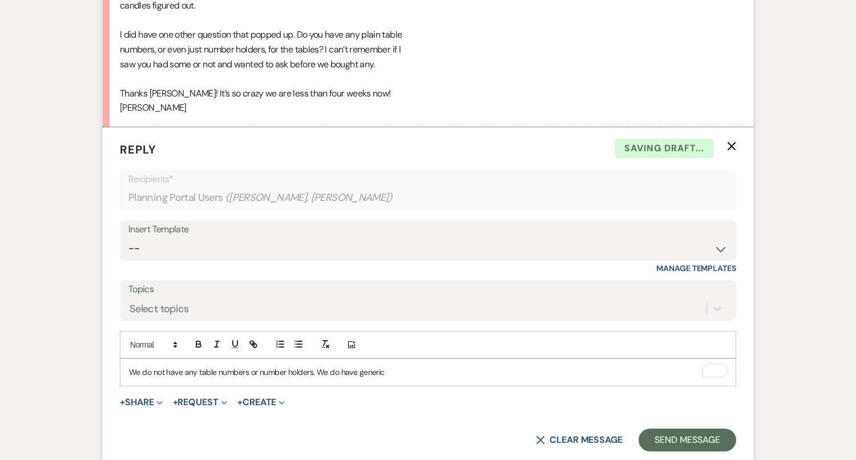
click at [392, 368] on p "We do not have any table numbers or number holders. We do have generic" at bounding box center [428, 372] width 598 height 13
click at [380, 368] on p "We do not have any table numbers or number holders. We do have generic reserved…" at bounding box center [428, 372] width 598 height 13
click at [359, 372] on p "We do not have any table numbers or number holders. We do have generic reserved…" at bounding box center [428, 372] width 598 height 13
click at [507, 374] on p "We do not have any table numbers or number holders. We do have generic reserved…" at bounding box center [428, 372] width 598 height 13
click at [499, 367] on p "We do not have any table numbers or number holders. We do have generic reserved…" at bounding box center [428, 372] width 598 height 13
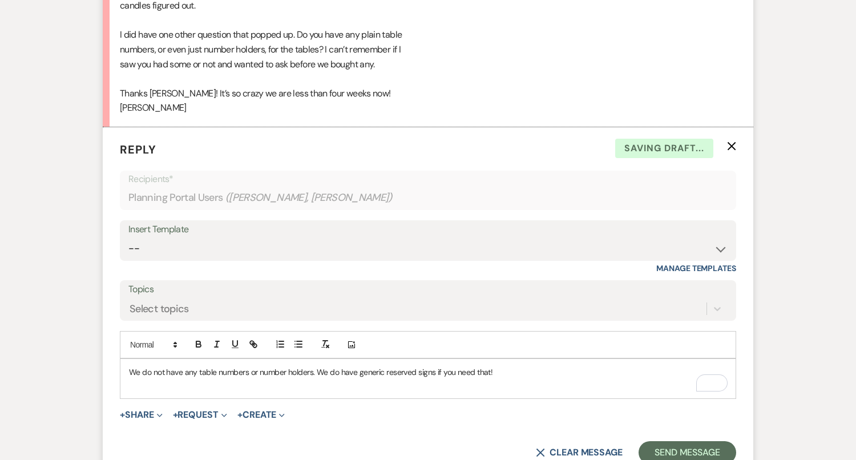
click at [318, 366] on p "We do not have any table numbers or number holders. We do have generic reserved…" at bounding box center [428, 372] width 598 height 13
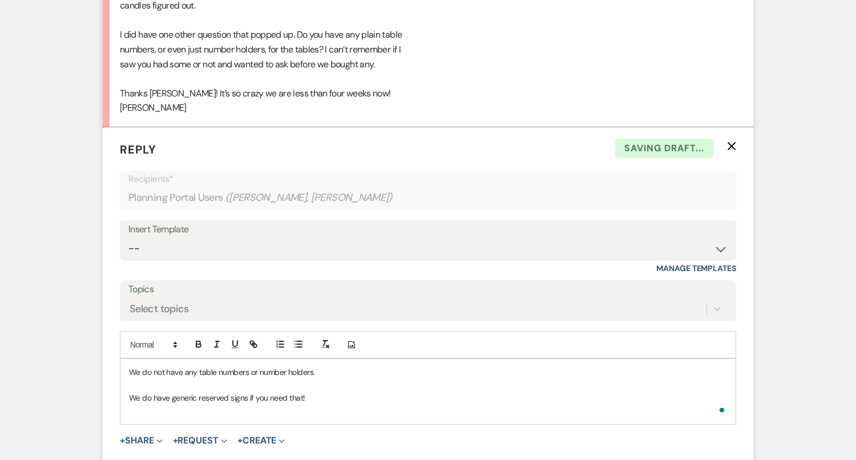
click at [317, 415] on div "We do not have any table numbers or number holders. We do have generic reserved…" at bounding box center [427, 391] width 615 height 65
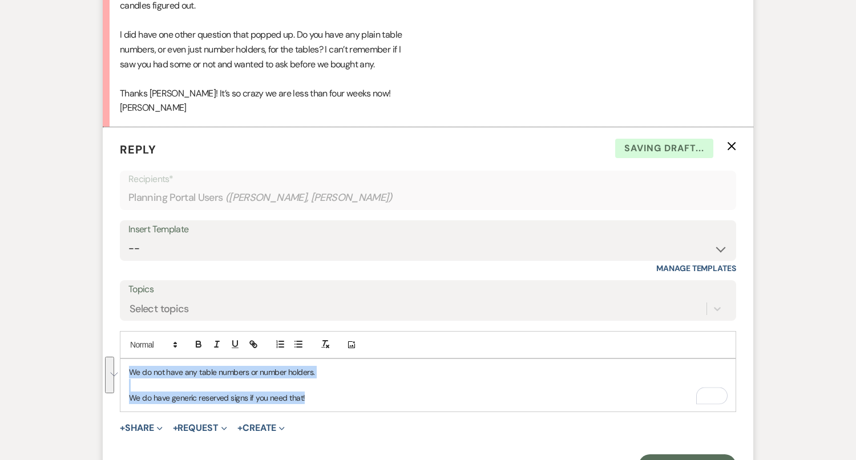
drag, startPoint x: 317, startPoint y: 398, endPoint x: 95, endPoint y: 337, distance: 229.4
click at [95, 337] on div "Messages Tasks Payments Vendors Timeline Docs & Files Contacts Notes Event Mess…" at bounding box center [428, 206] width 856 height 2626
copy div "We do not have any table numbers or number holders. We do have generic reserved…"
click at [280, 246] on select "-- Tour Confirmation Contract (Pre-Booked Leads) Out of office Inquiry Email Al…" at bounding box center [427, 248] width 599 height 22
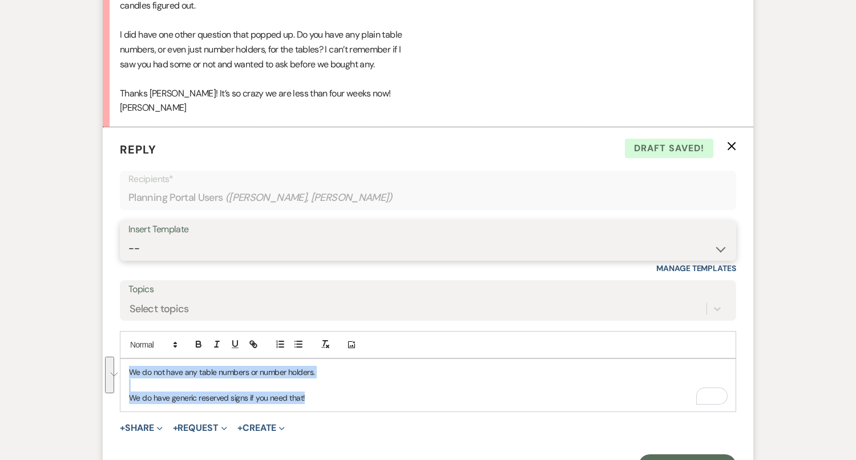
select select "4142"
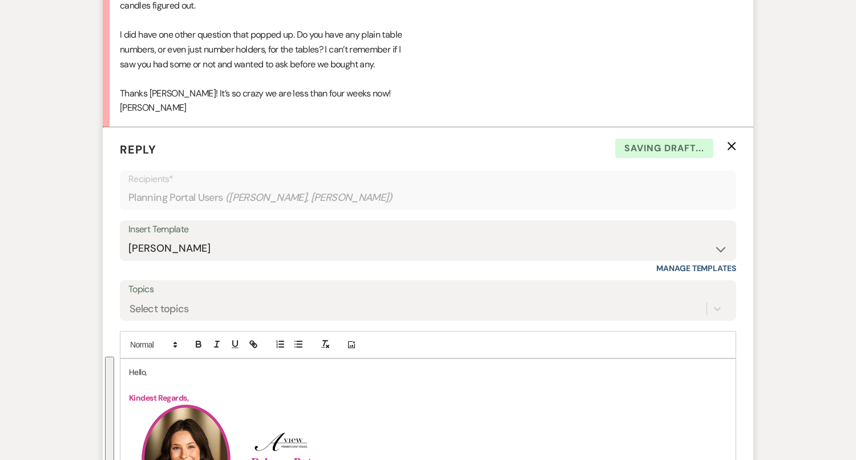
click at [137, 368] on p "Hello," at bounding box center [428, 372] width 598 height 13
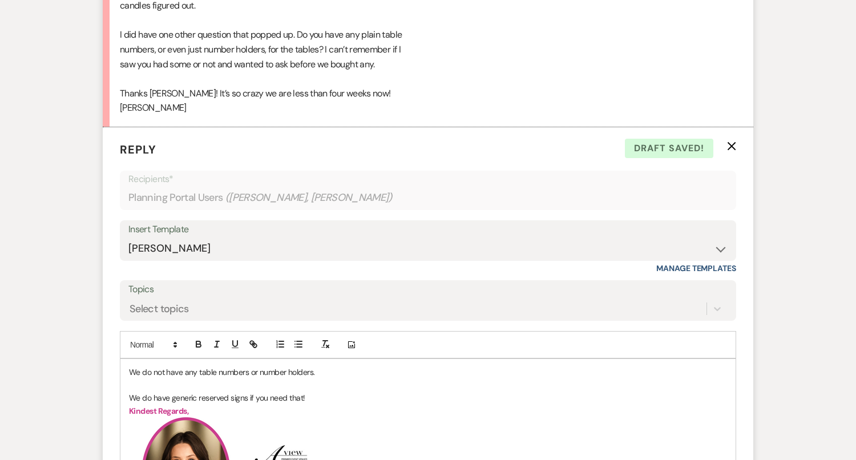
click at [272, 384] on p "To enrich screen reader interactions, please activate Accessibility in Grammarl…" at bounding box center [428, 385] width 598 height 13
click at [325, 366] on p "We do not have any table numbers or number holders." at bounding box center [428, 372] width 598 height 13
click at [318, 391] on p "We do have generic reserved signs if you need that!" at bounding box center [428, 397] width 598 height 13
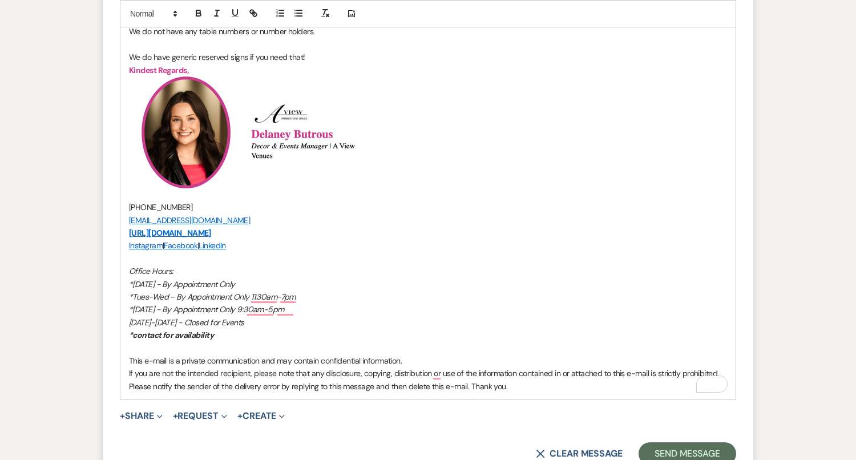
scroll to position [1659, 0]
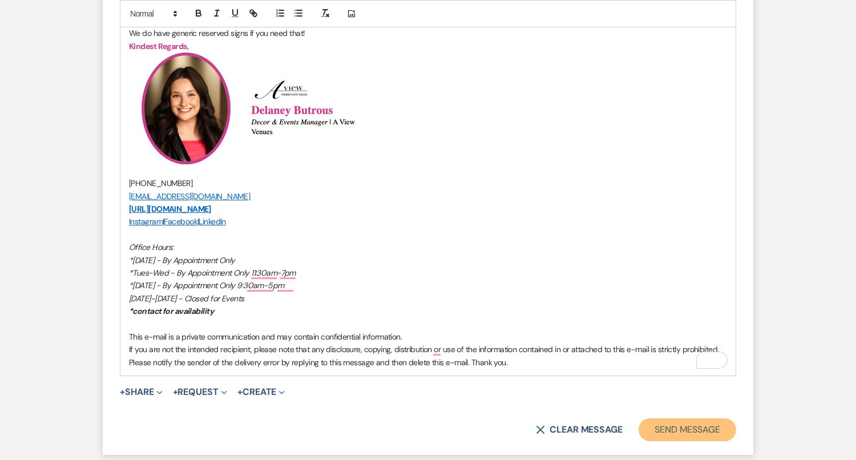
click at [684, 435] on button "Send Message" at bounding box center [687, 429] width 98 height 23
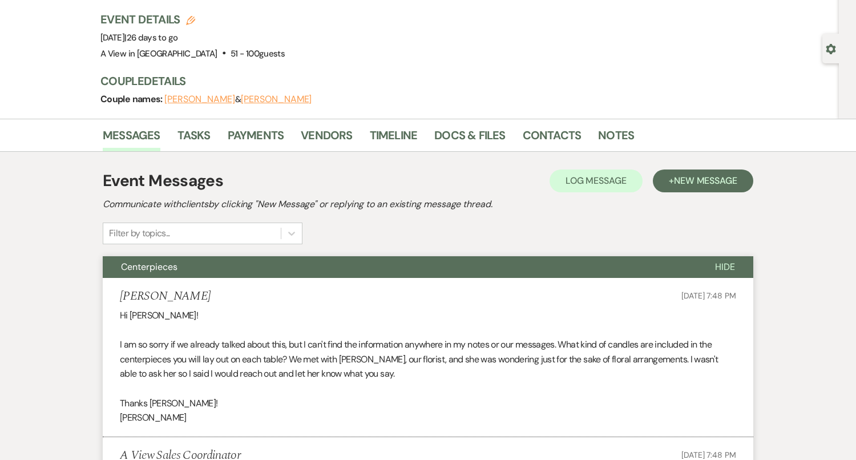
scroll to position [0, 0]
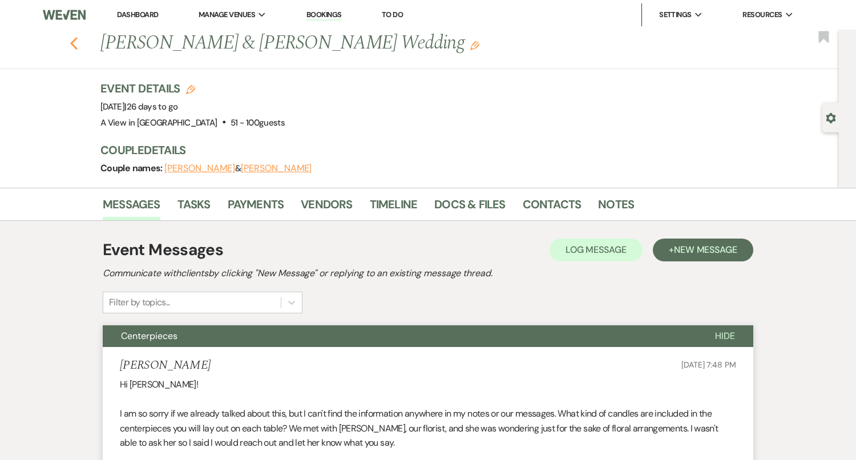
click at [75, 35] on button "Previous" at bounding box center [74, 42] width 9 height 16
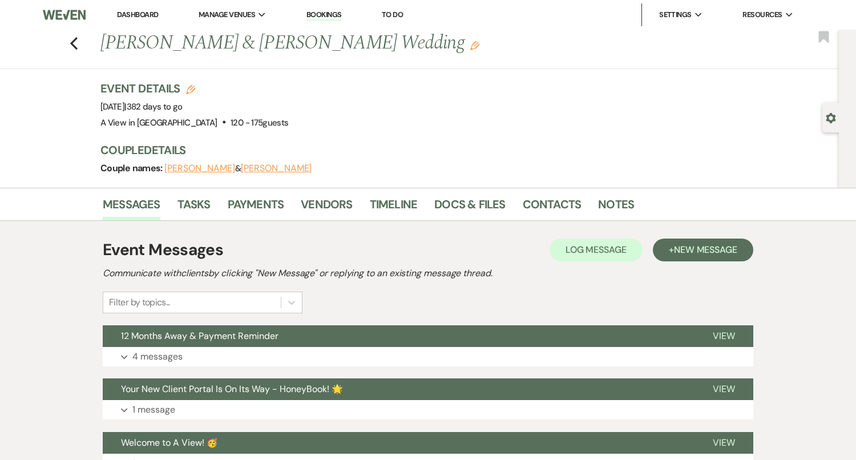
click at [458, 351] on button "Expand 4 messages" at bounding box center [428, 356] width 650 height 19
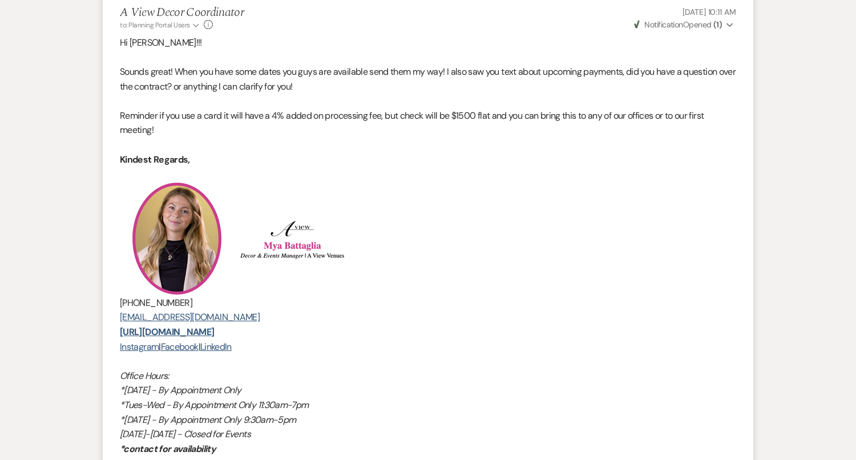
scroll to position [960, 0]
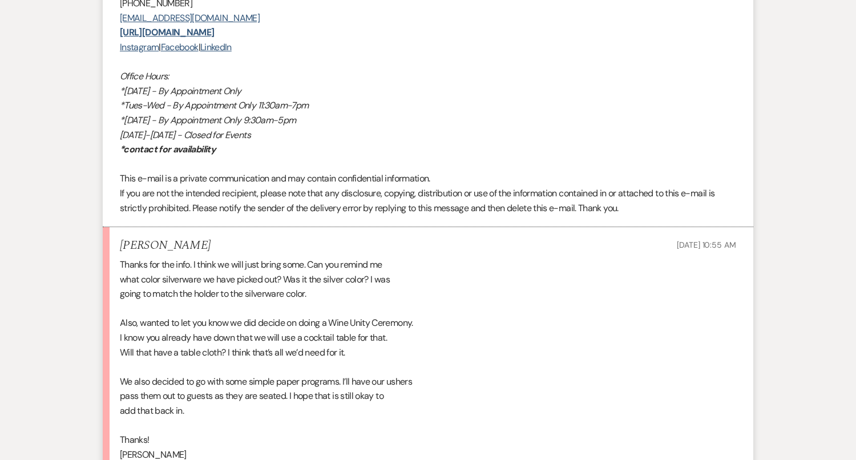
scroll to position [1822, 0]
